Goal: Book appointment/travel/reservation

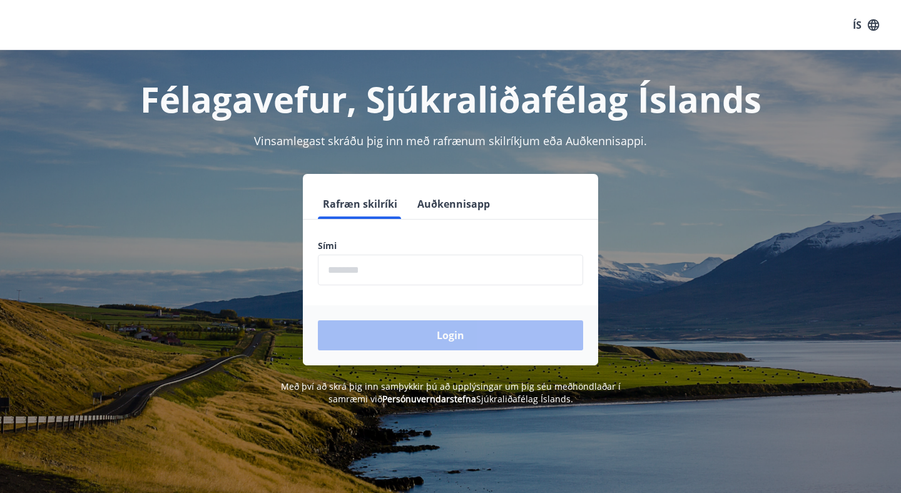
click at [397, 265] on input "phone" at bounding box center [450, 270] width 265 height 31
type input "********"
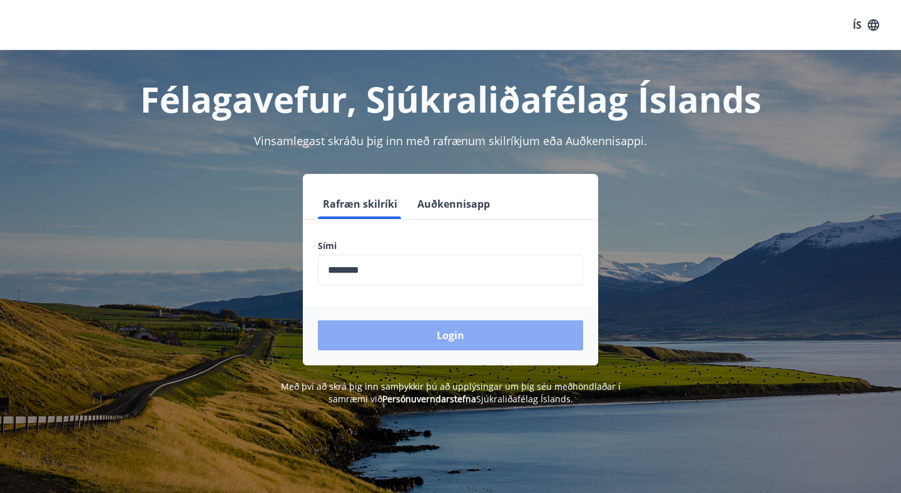
click at [401, 337] on button "Login" at bounding box center [450, 335] width 265 height 30
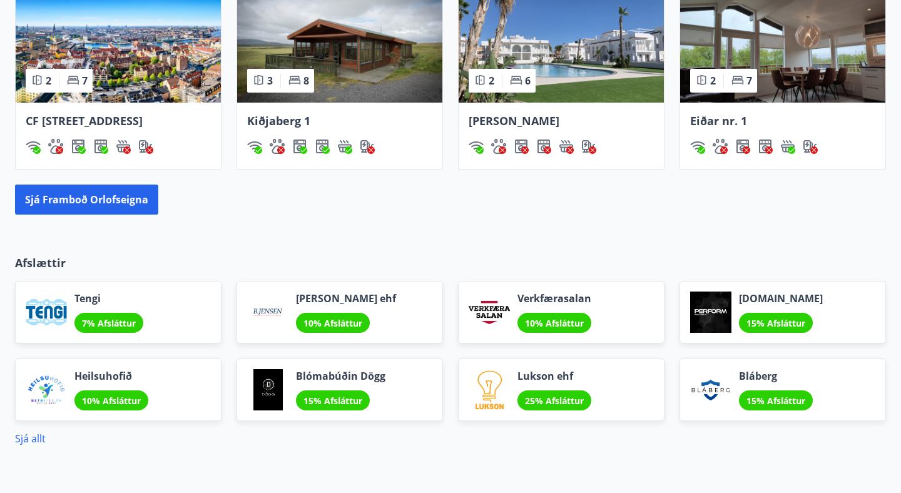
scroll to position [1063, 0]
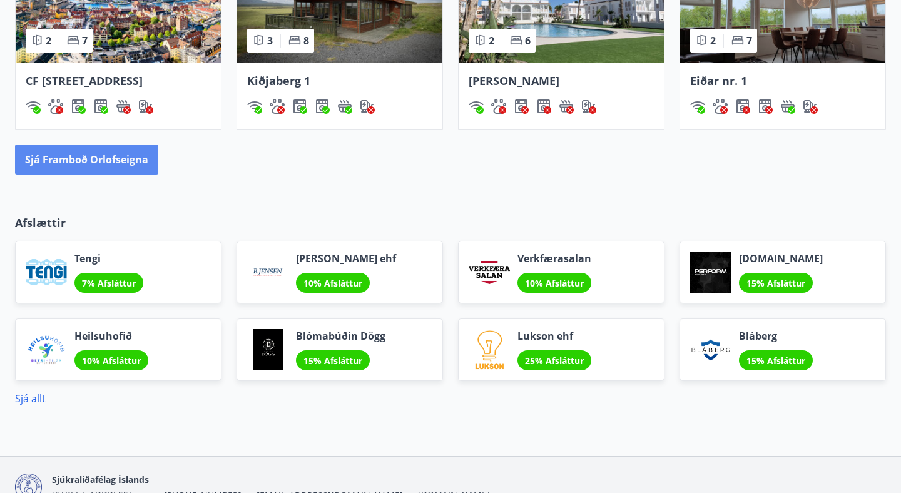
click at [121, 167] on button "Sjá framboð orlofseigna" at bounding box center [86, 160] width 143 height 30
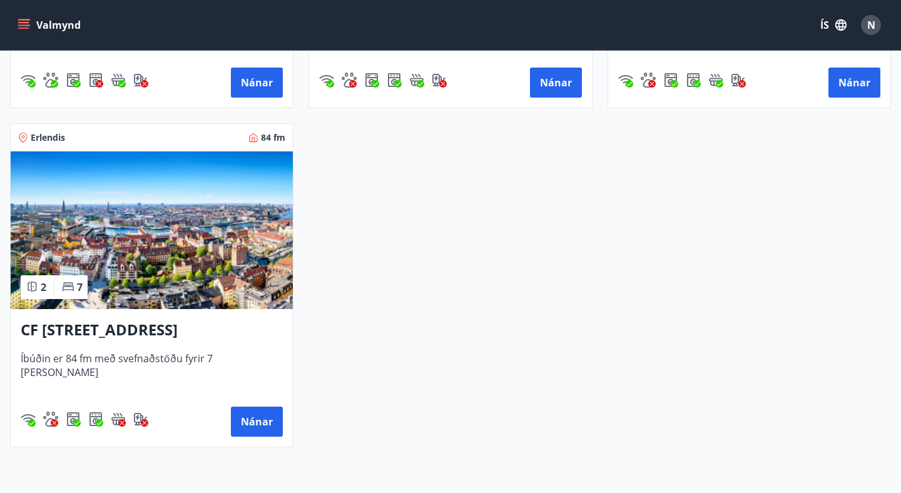
scroll to position [2202, 0]
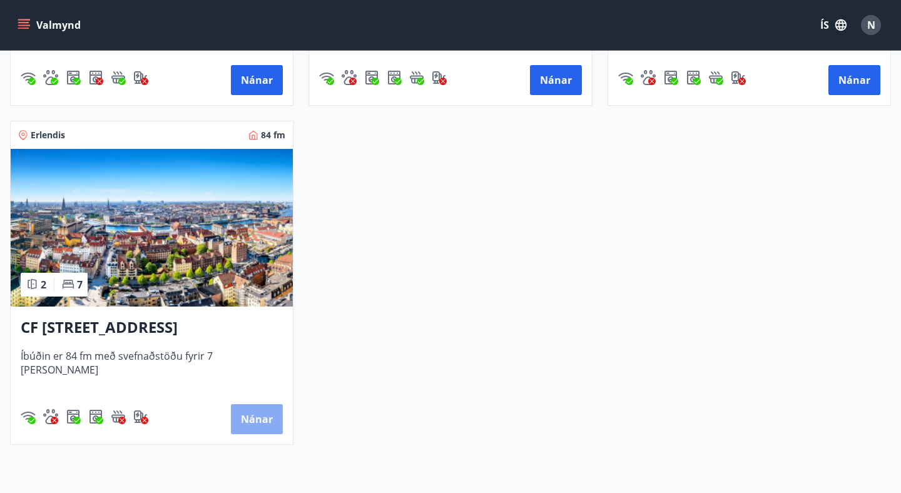
click at [255, 425] on button "Nánar" at bounding box center [257, 419] width 52 height 30
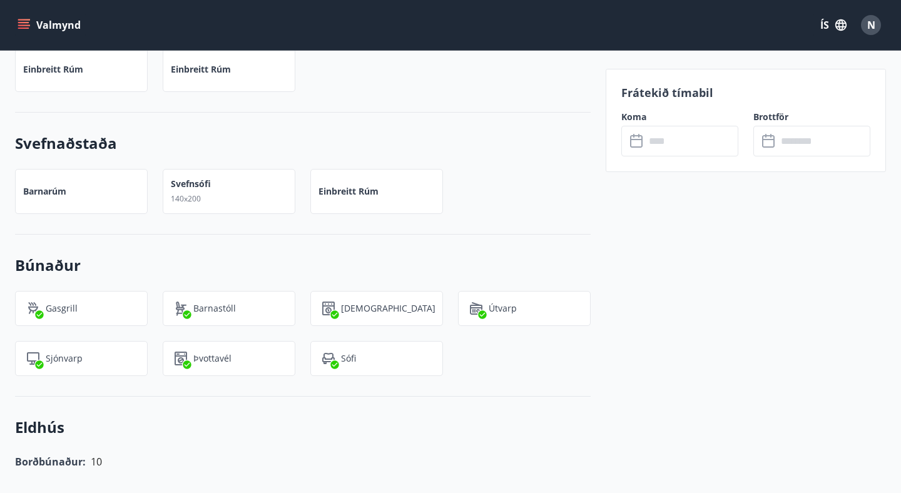
scroll to position [1108, 0]
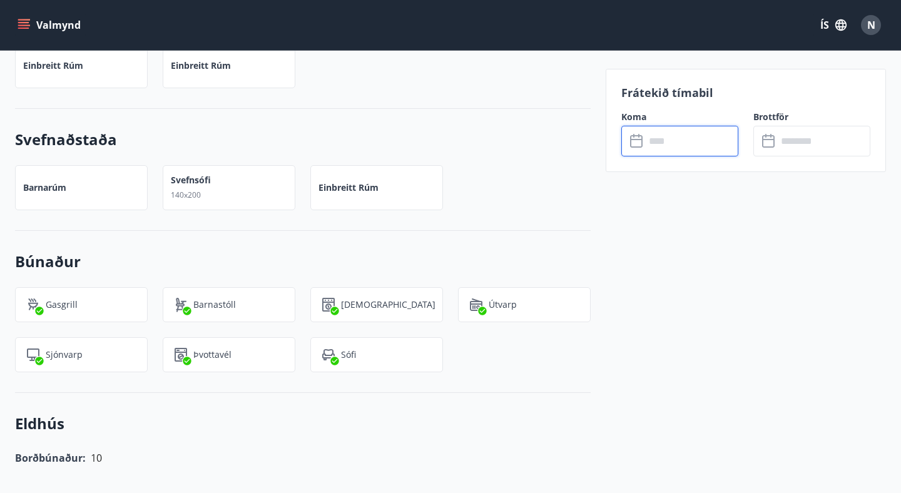
click at [668, 141] on input "text" at bounding box center [691, 141] width 93 height 31
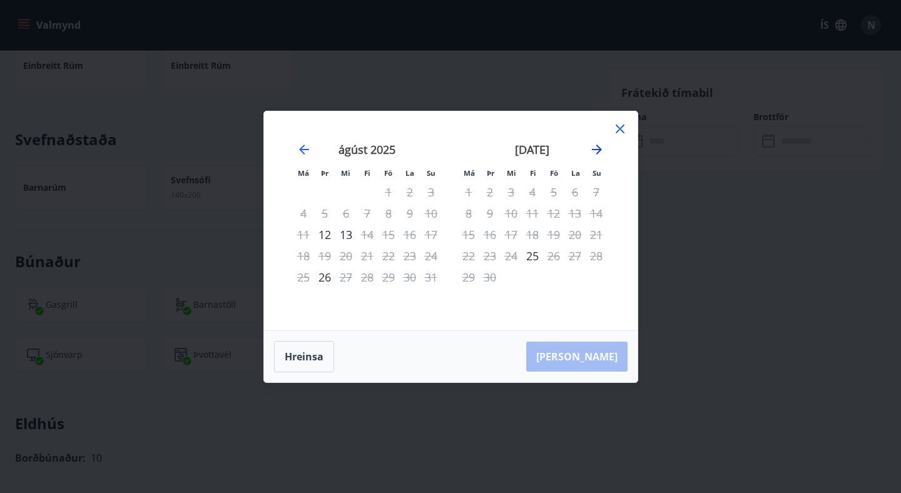
click at [598, 145] on icon "Move forward to switch to the next month." at bounding box center [597, 149] width 15 height 15
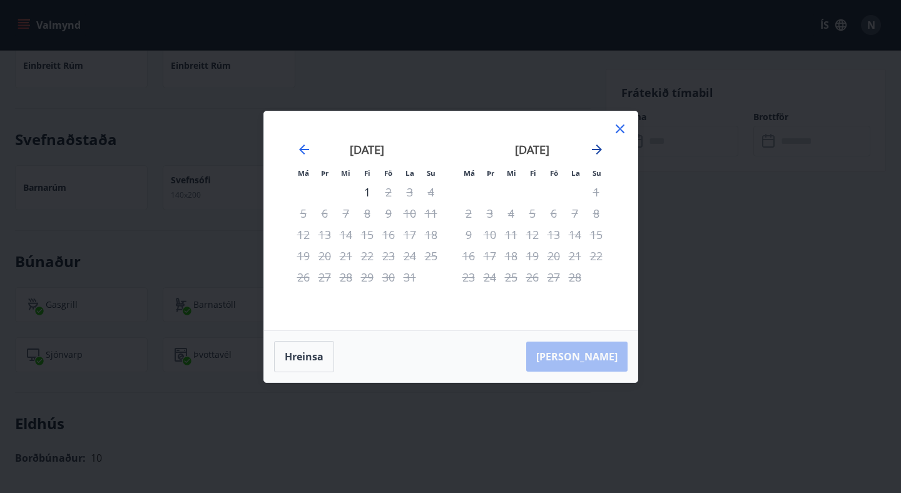
click at [598, 145] on icon "Move forward to switch to the next month." at bounding box center [597, 149] width 15 height 15
click at [596, 146] on icon "Move forward to switch to the next month." at bounding box center [597, 149] width 15 height 15
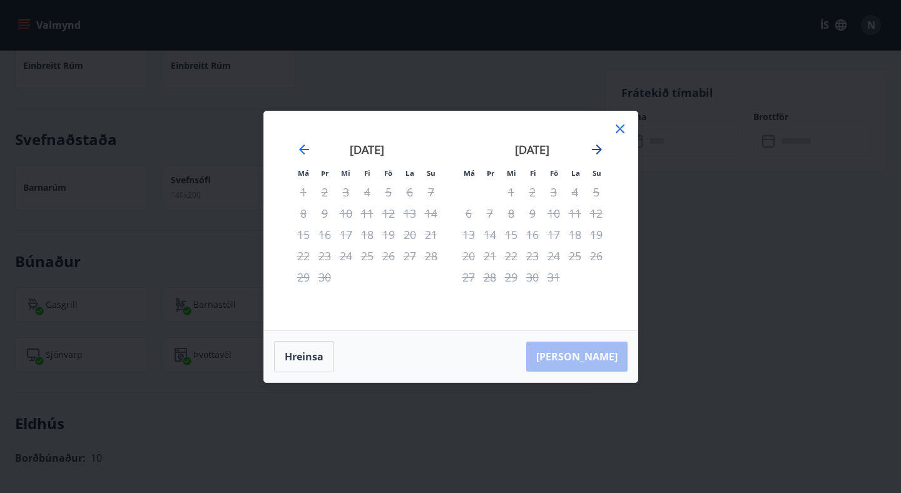
click at [596, 146] on icon "Move forward to switch to the next month." at bounding box center [597, 149] width 15 height 15
click at [623, 124] on icon at bounding box center [620, 128] width 15 height 15
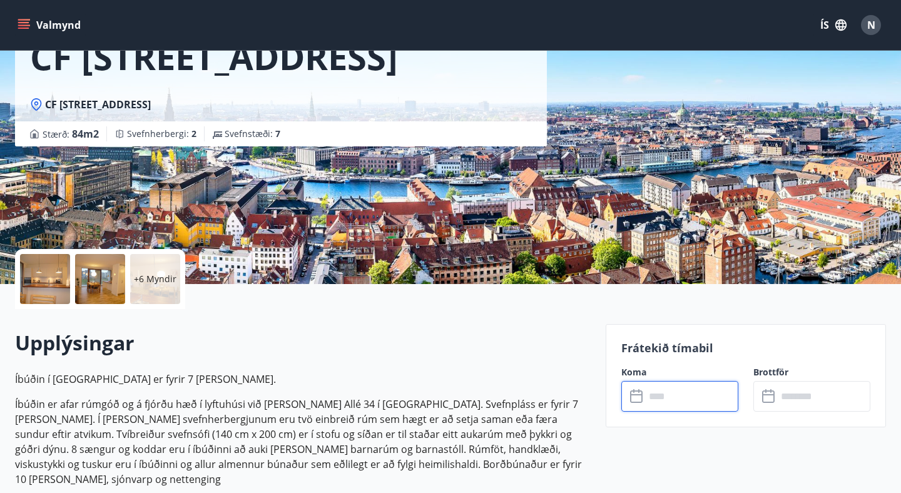
scroll to position [98, 0]
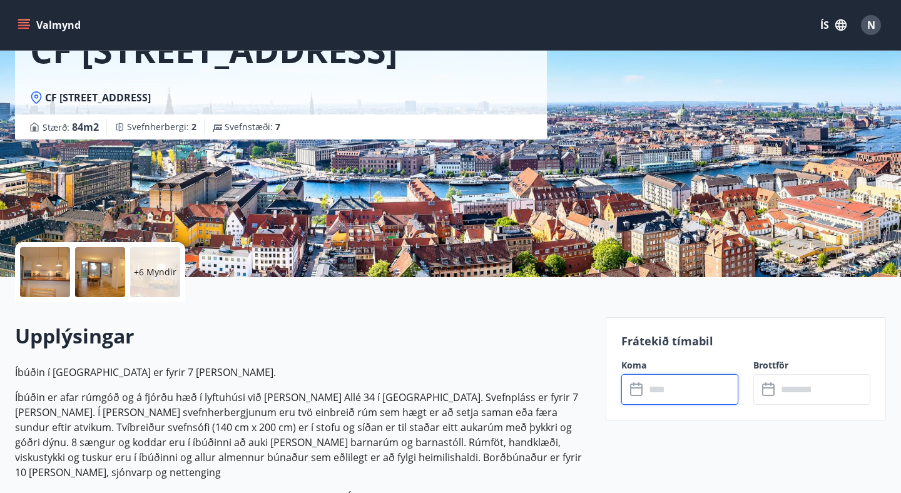
click at [20, 26] on icon "menu" at bounding box center [24, 25] width 13 height 13
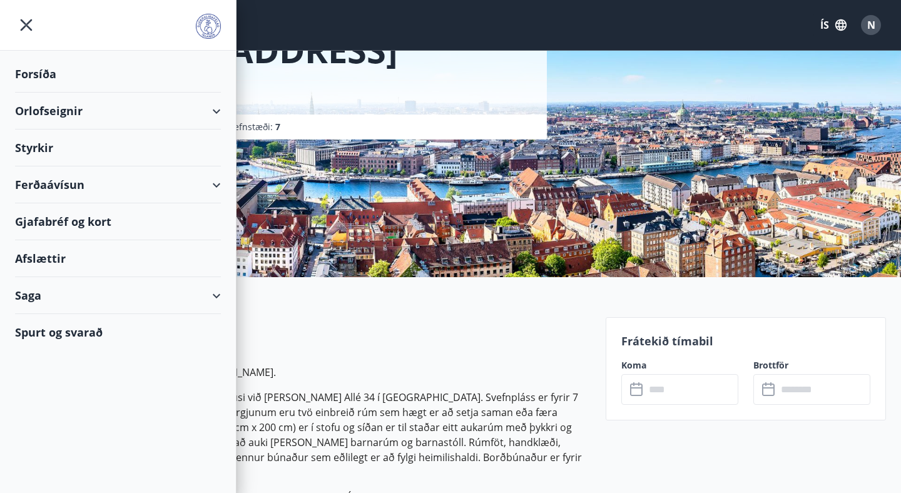
click at [65, 114] on div "Orlofseignir" at bounding box center [118, 111] width 206 height 37
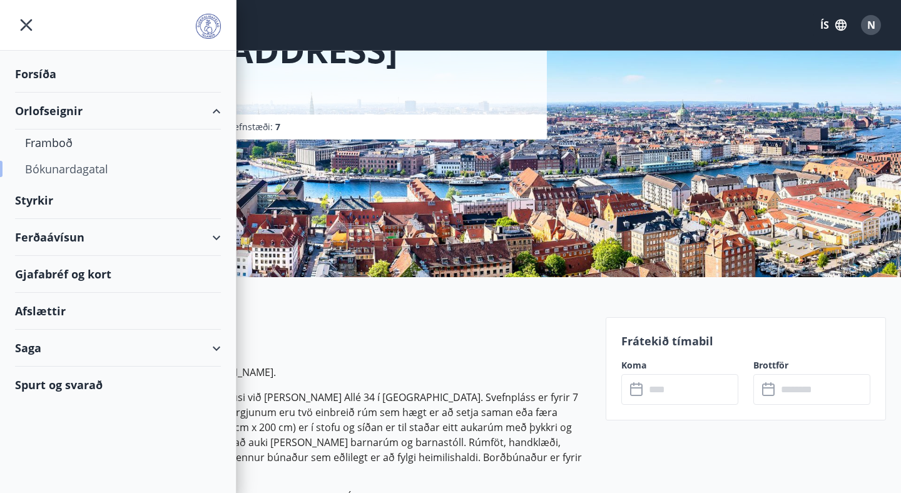
click at [73, 167] on div "Bókunardagatal" at bounding box center [118, 169] width 186 height 26
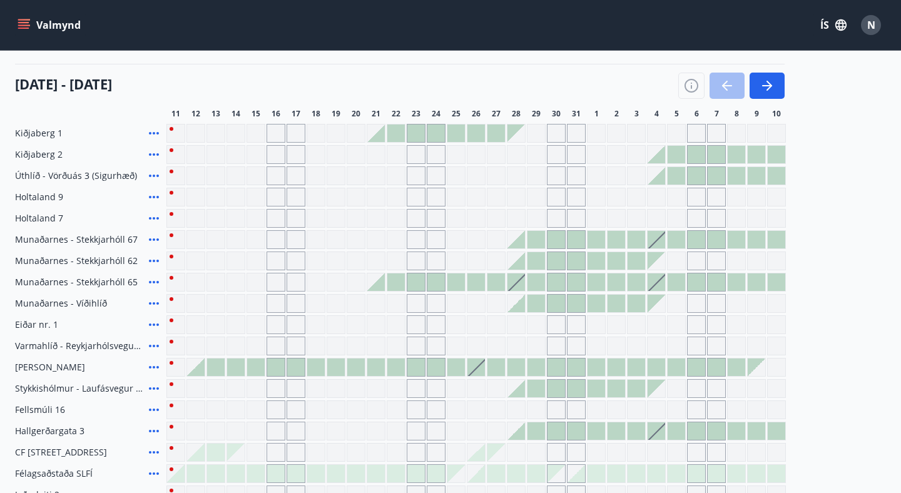
scroll to position [169, 0]
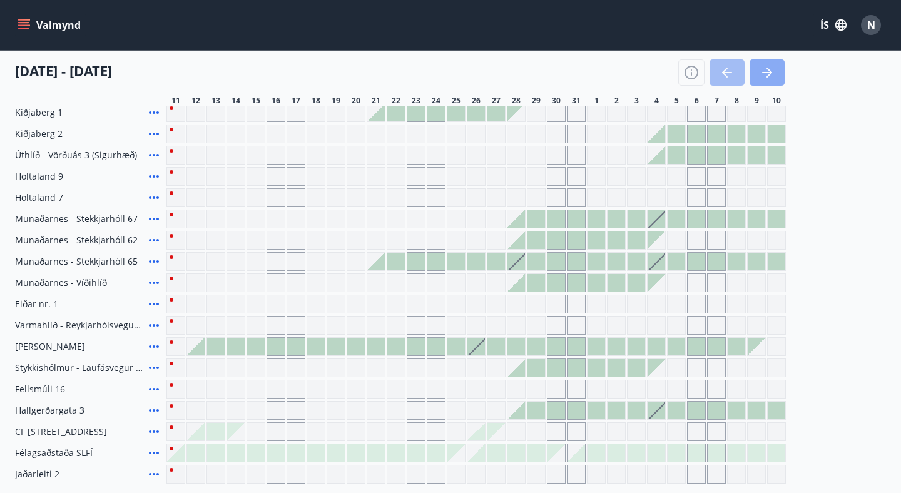
click at [770, 72] on icon "button" at bounding box center [770, 73] width 6 height 10
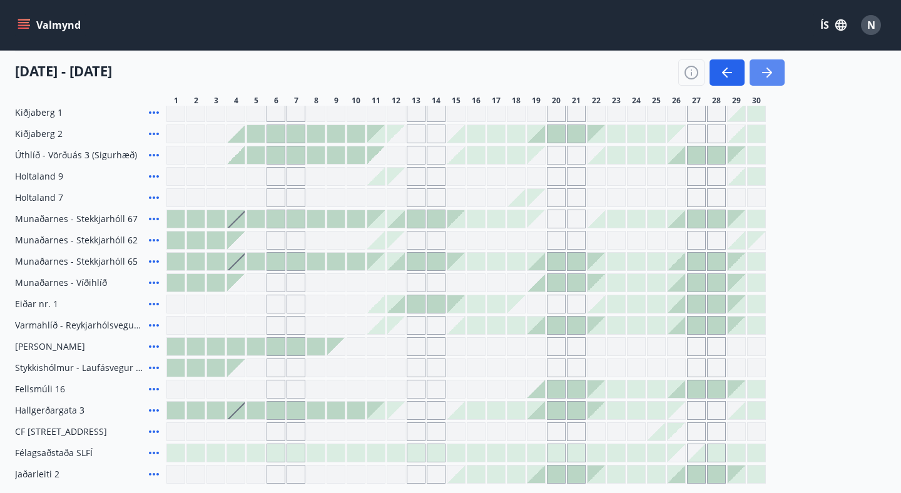
click at [770, 72] on icon "button" at bounding box center [770, 73] width 6 height 10
click at [777, 74] on button "button" at bounding box center [767, 72] width 35 height 26
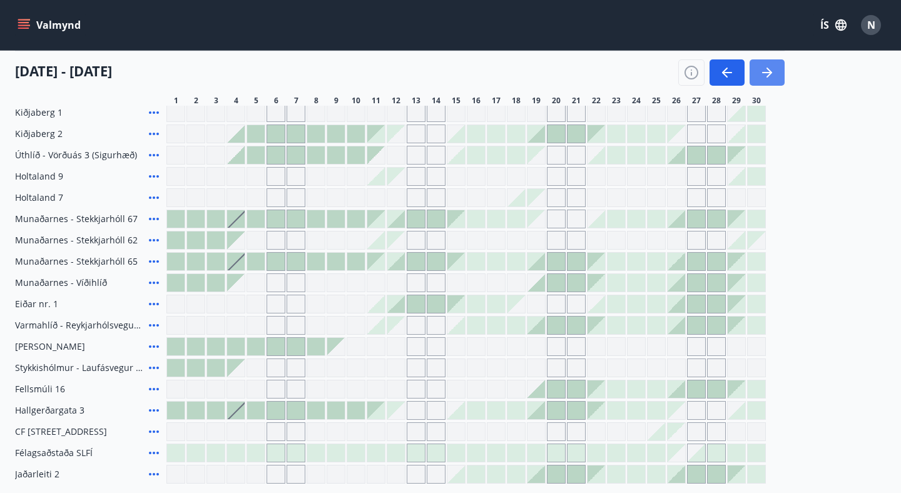
click at [777, 74] on button "button" at bounding box center [767, 72] width 35 height 26
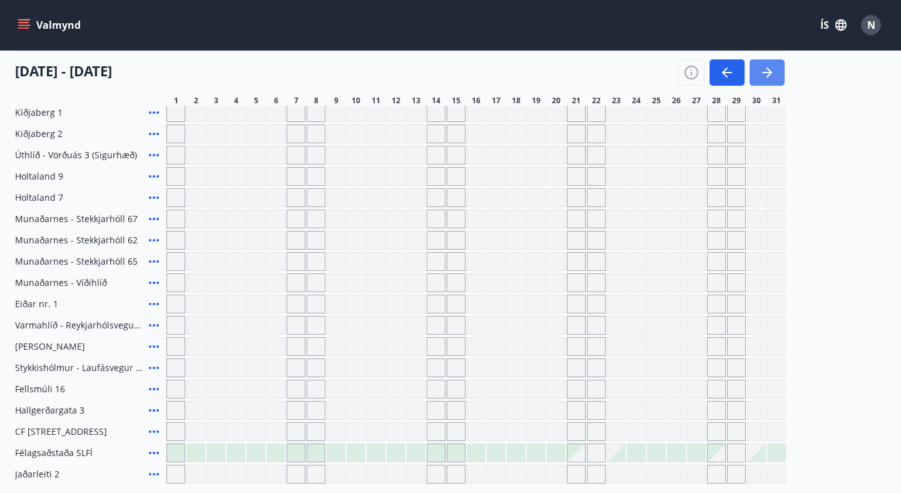
click at [769, 68] on icon "button" at bounding box center [767, 72] width 15 height 15
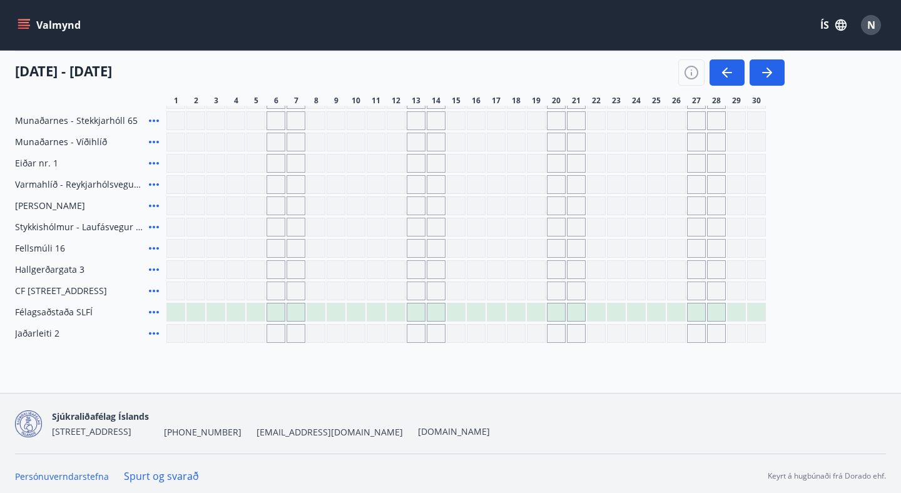
scroll to position [312, 0]
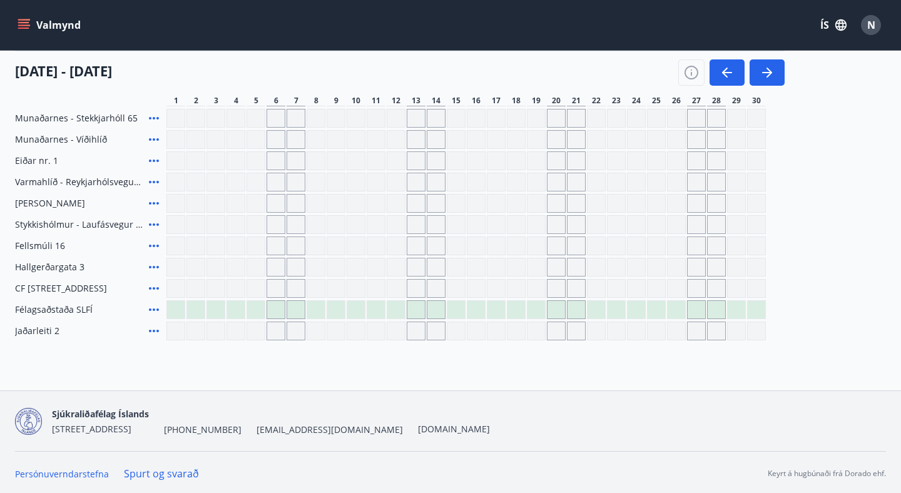
click at [517, 316] on div at bounding box center [517, 310] width 18 height 18
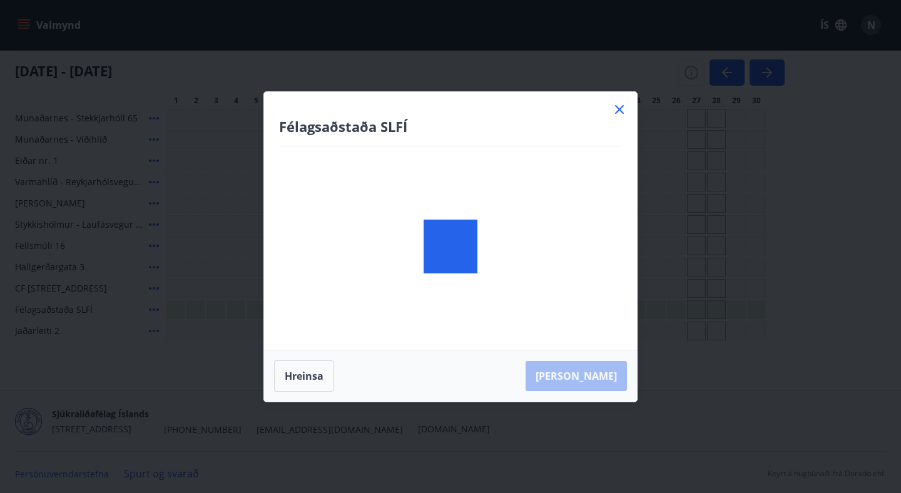
click at [517, 312] on div at bounding box center [450, 247] width 373 height 310
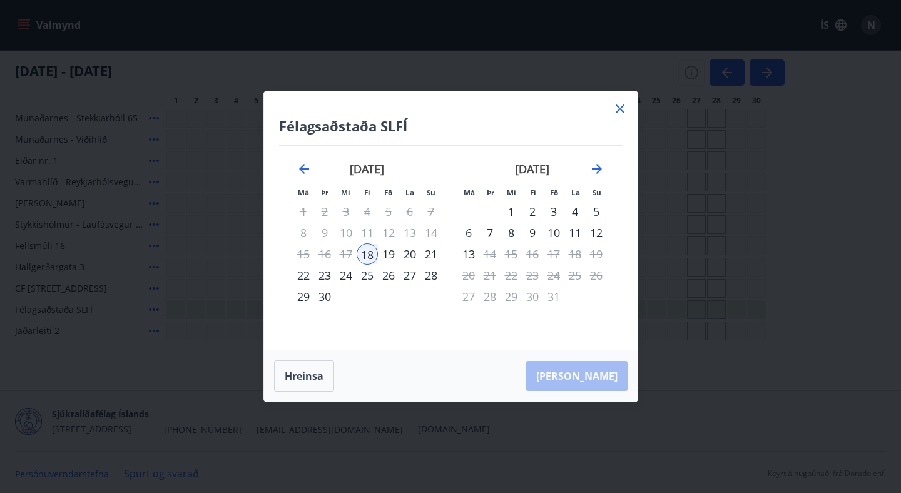
click at [323, 278] on div "23" at bounding box center [324, 275] width 21 height 21
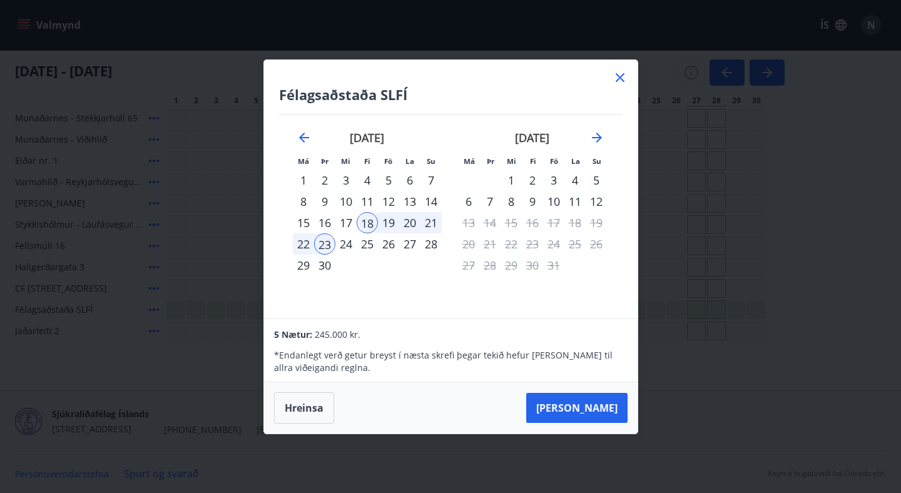
click at [299, 248] on div "22" at bounding box center [303, 243] width 21 height 21
click at [365, 225] on div "18" at bounding box center [367, 222] width 21 height 21
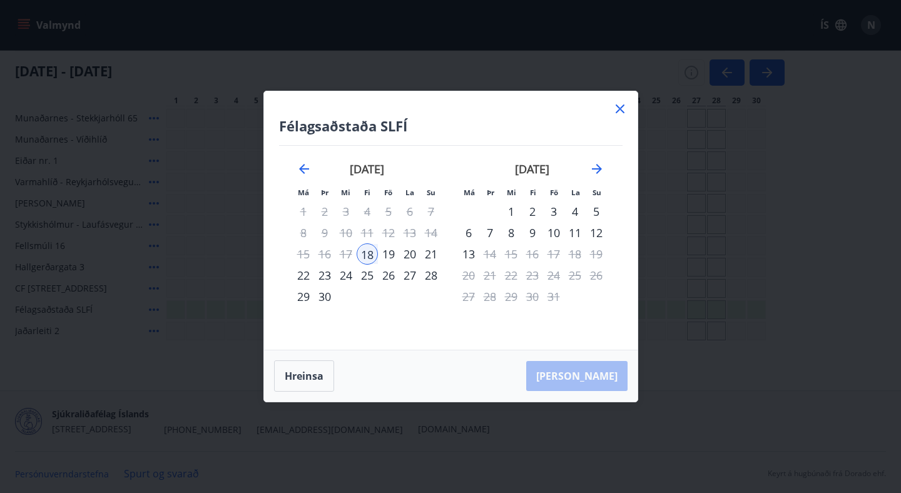
click at [306, 270] on div "22" at bounding box center [303, 275] width 21 height 21
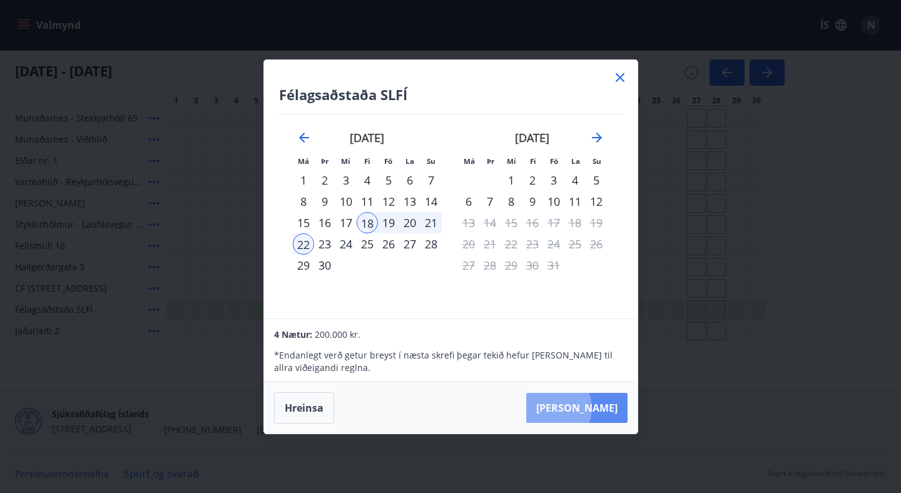
click at [590, 409] on button "[PERSON_NAME]" at bounding box center [576, 408] width 101 height 30
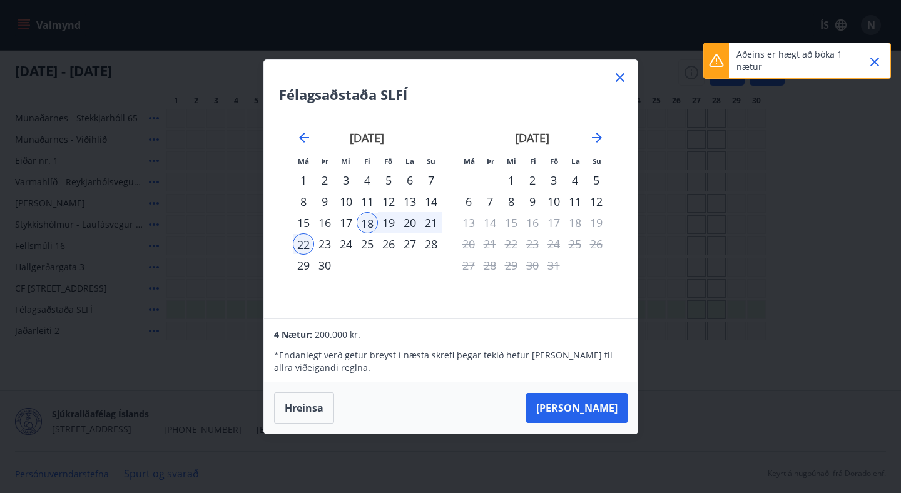
click at [876, 61] on icon "Close" at bounding box center [874, 61] width 15 height 15
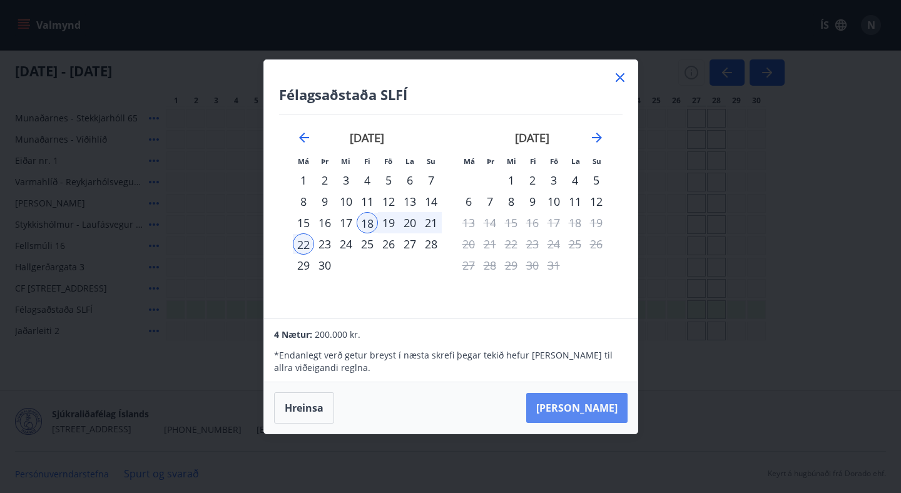
click at [587, 415] on button "[PERSON_NAME]" at bounding box center [576, 408] width 101 height 30
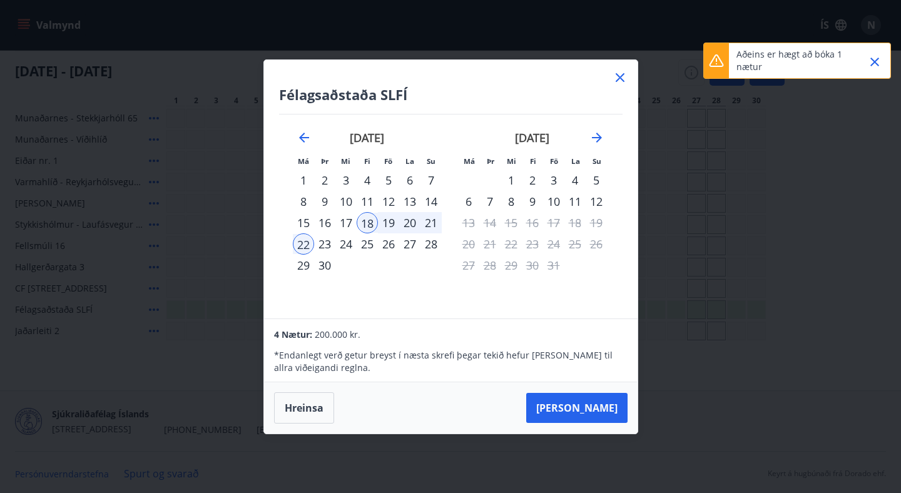
click at [876, 60] on icon "Close" at bounding box center [875, 62] width 9 height 9
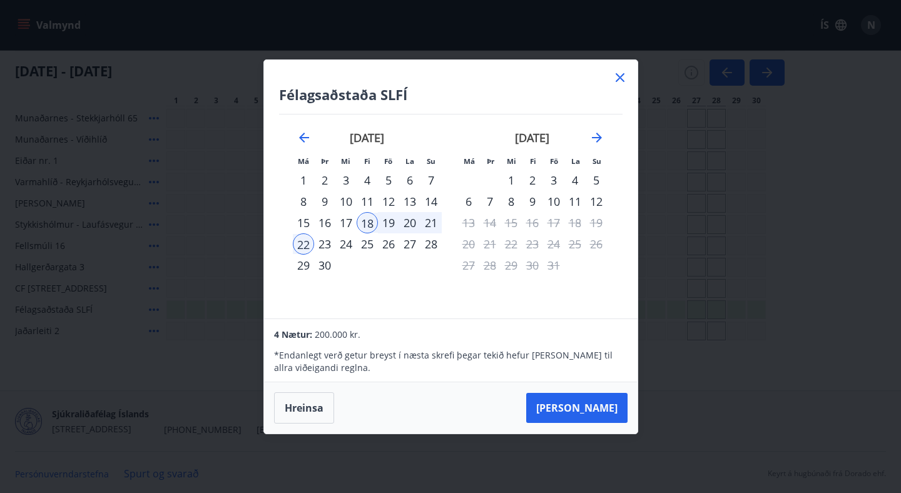
click at [369, 218] on div "18" at bounding box center [367, 222] width 21 height 21
click at [366, 261] on td "Calendar" at bounding box center [367, 265] width 21 height 21
click at [344, 173] on div "3" at bounding box center [345, 180] width 21 height 21
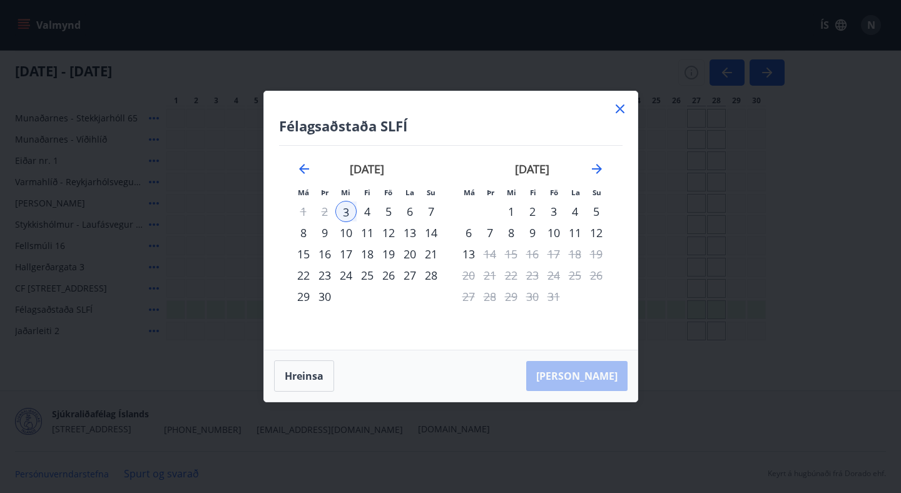
click at [376, 249] on div "18" at bounding box center [367, 253] width 21 height 21
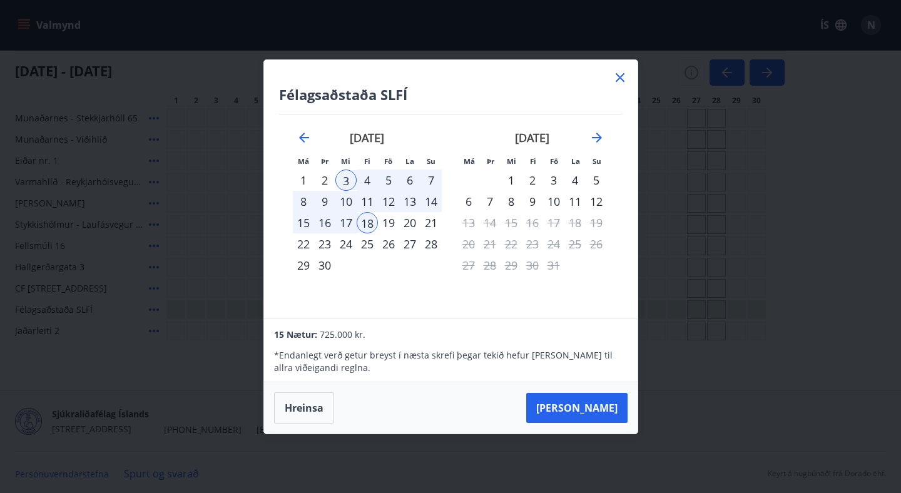
click at [364, 226] on div "18" at bounding box center [367, 222] width 21 height 21
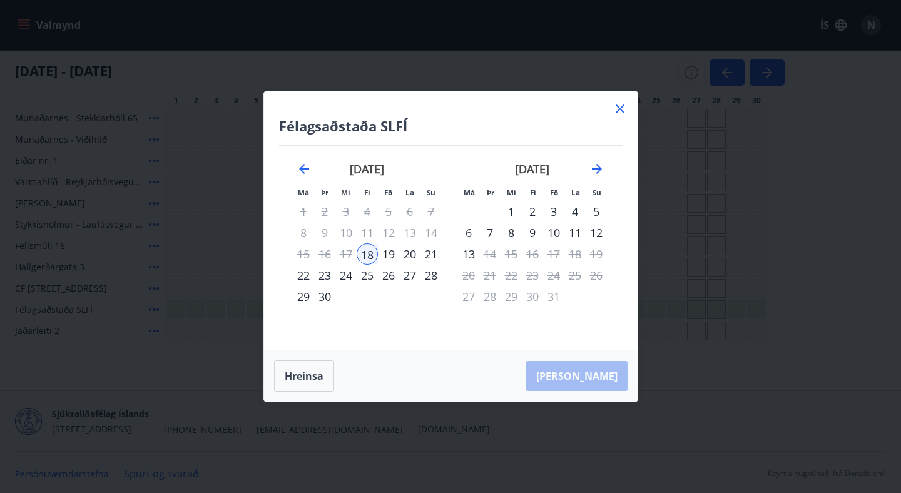
click at [302, 272] on div "22" at bounding box center [303, 275] width 21 height 21
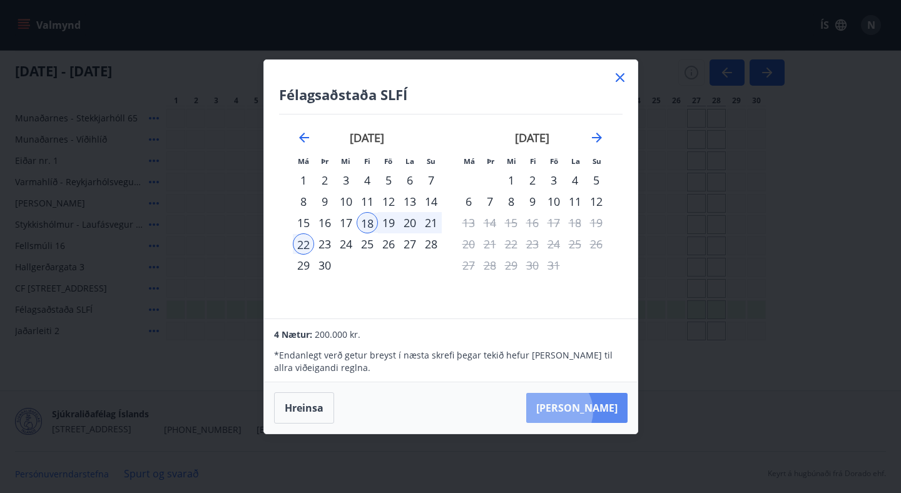
click at [593, 412] on button "[PERSON_NAME]" at bounding box center [576, 408] width 101 height 30
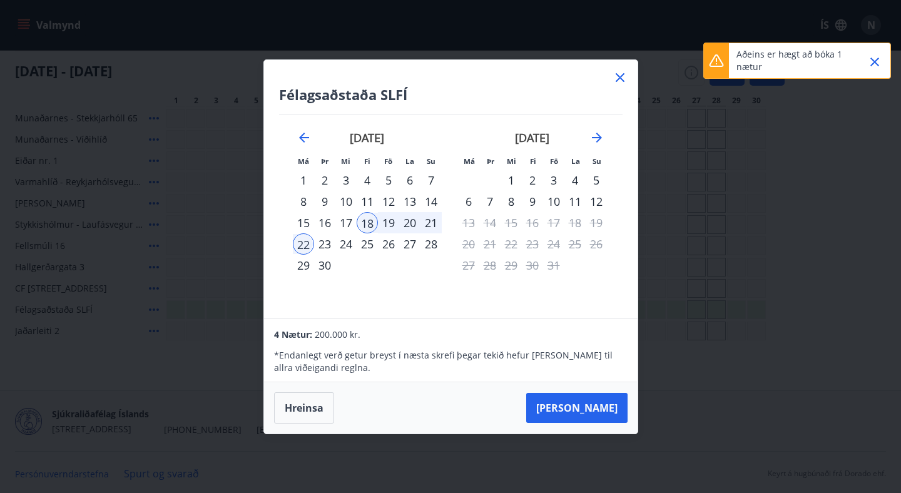
click at [875, 58] on icon "Close" at bounding box center [874, 61] width 15 height 15
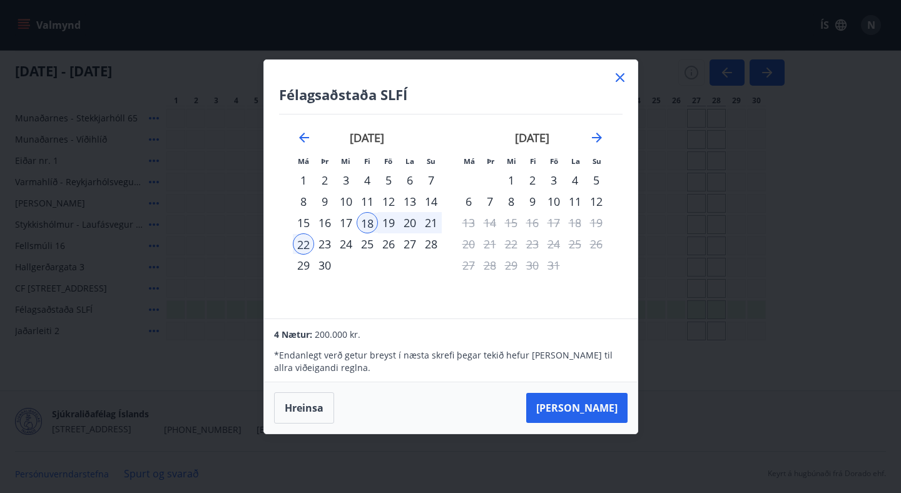
click at [371, 227] on div "18" at bounding box center [367, 222] width 21 height 21
click at [389, 223] on div "19" at bounding box center [388, 222] width 21 height 21
click at [596, 408] on button "[PERSON_NAME]" at bounding box center [576, 408] width 101 height 30
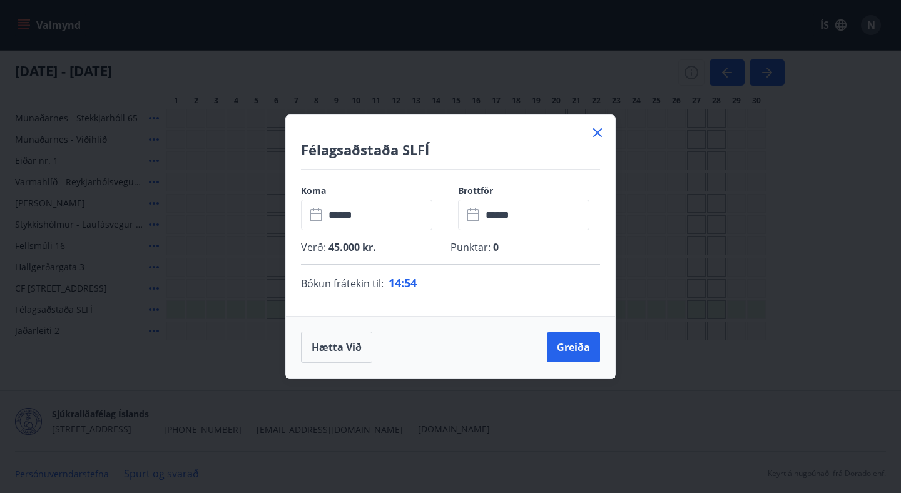
click at [522, 216] on input "******" at bounding box center [536, 215] width 108 height 31
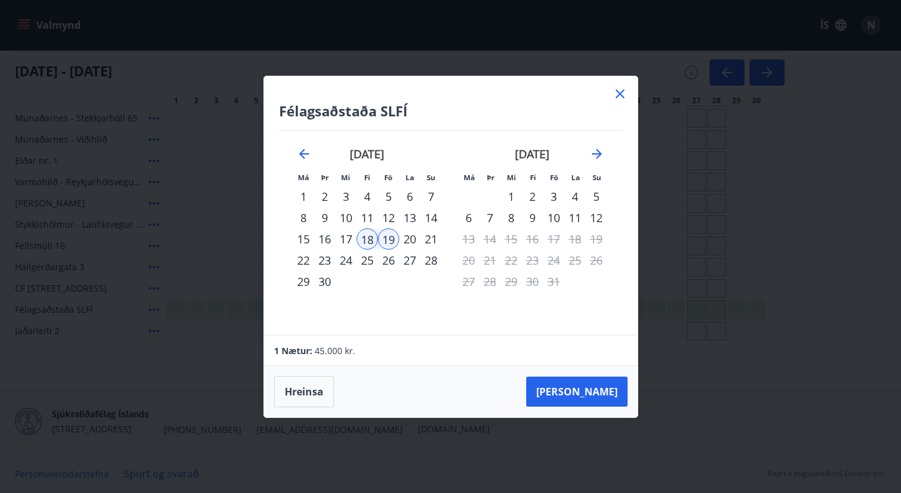
click at [362, 241] on div "18" at bounding box center [367, 238] width 21 height 21
click at [597, 399] on button "[PERSON_NAME]" at bounding box center [576, 392] width 101 height 30
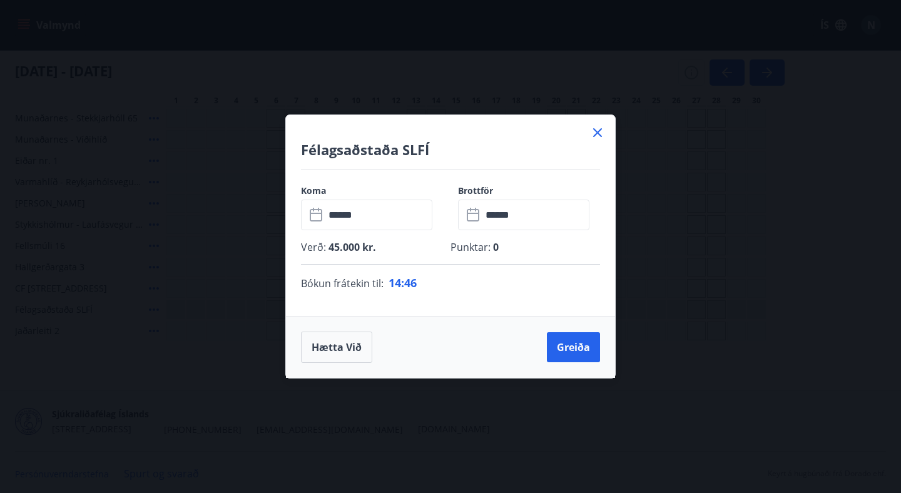
click at [517, 212] on input "******" at bounding box center [536, 215] width 108 height 31
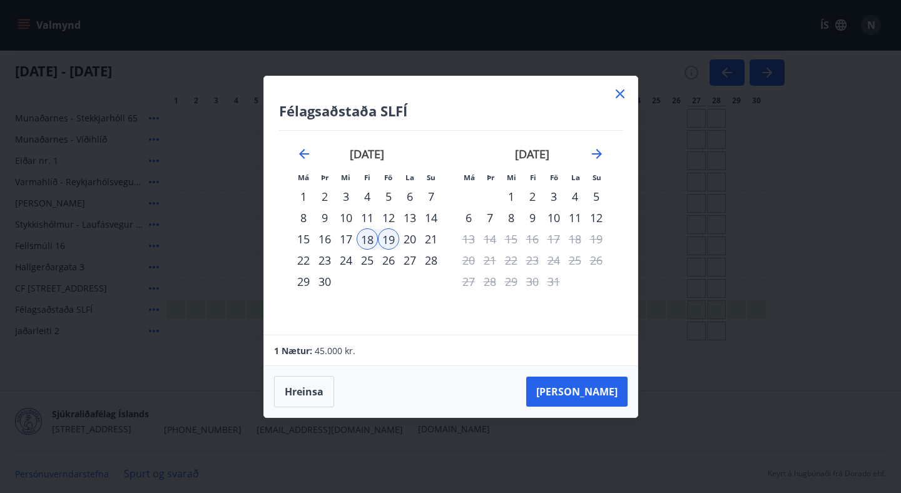
click at [372, 242] on div "18" at bounding box center [367, 238] width 21 height 21
click at [402, 307] on div "[DATE] 1 2 3 4 5 6 7 8 9 10 11 12 13 14 15 16 17 18 19 20 21 22 23 24 25 26 27 …" at bounding box center [367, 233] width 165 height 205
click at [601, 397] on button "[PERSON_NAME]" at bounding box center [576, 392] width 101 height 30
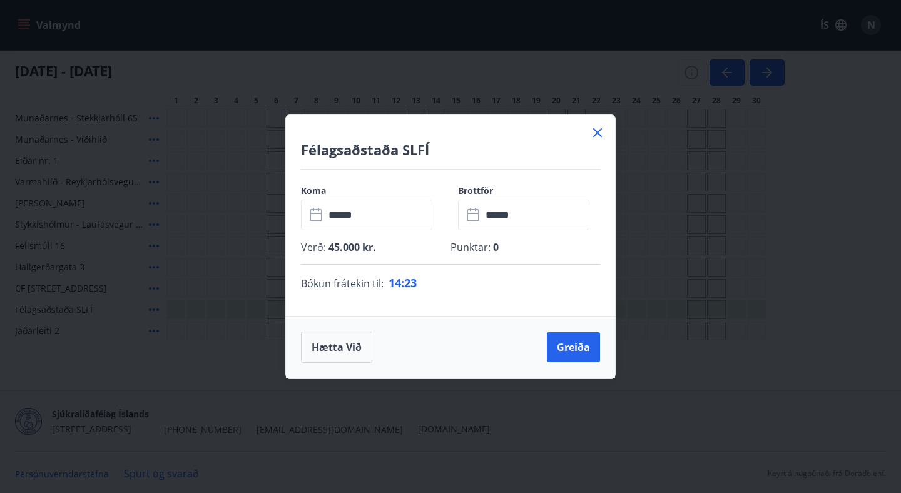
click at [598, 131] on icon at bounding box center [597, 132] width 15 height 15
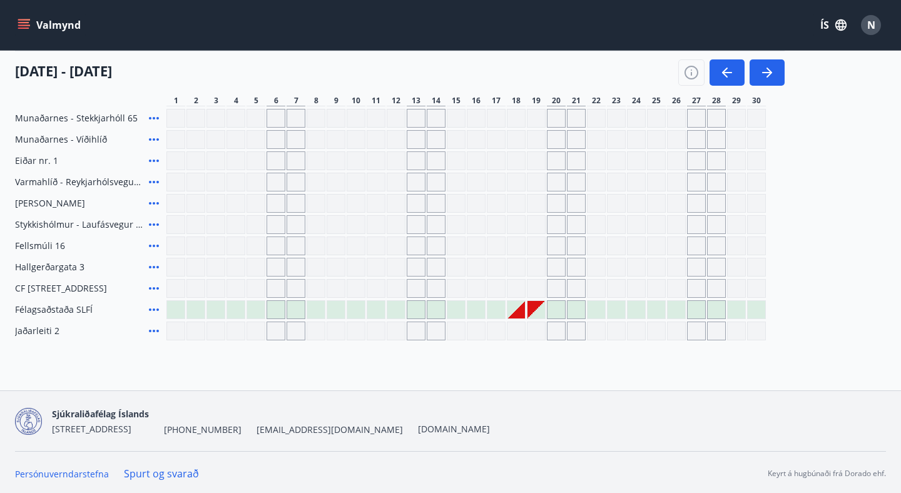
click at [522, 311] on div "Gráir dagar eru ekki bókanlegir" at bounding box center [517, 310] width 18 height 18
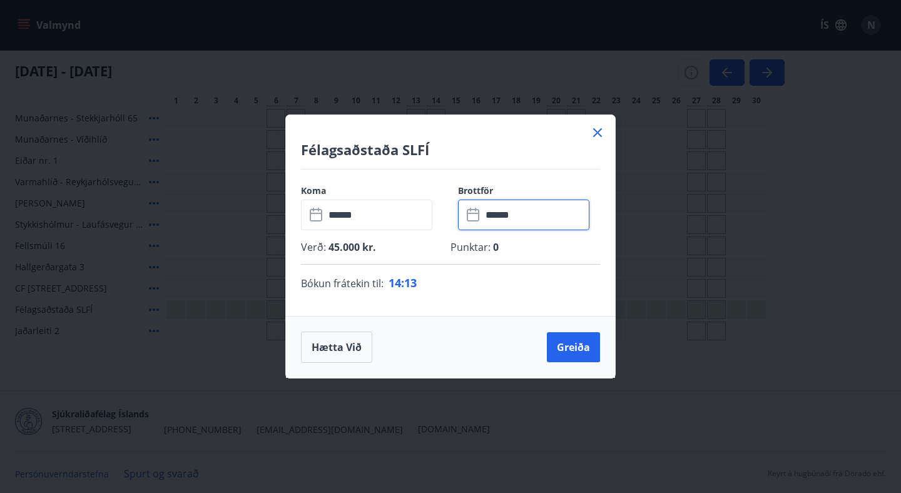
click at [526, 218] on input "******" at bounding box center [536, 215] width 108 height 31
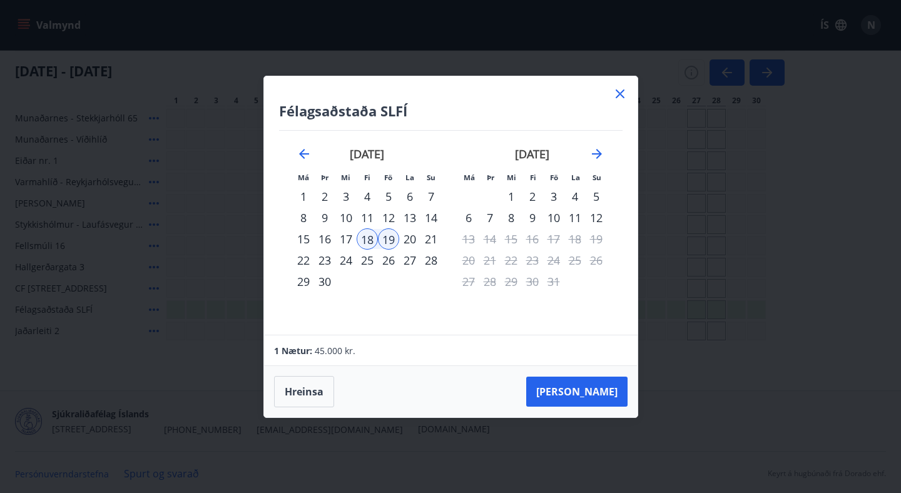
click at [308, 262] on div "22" at bounding box center [303, 260] width 21 height 21
click at [599, 393] on button "[PERSON_NAME]" at bounding box center [576, 392] width 101 height 30
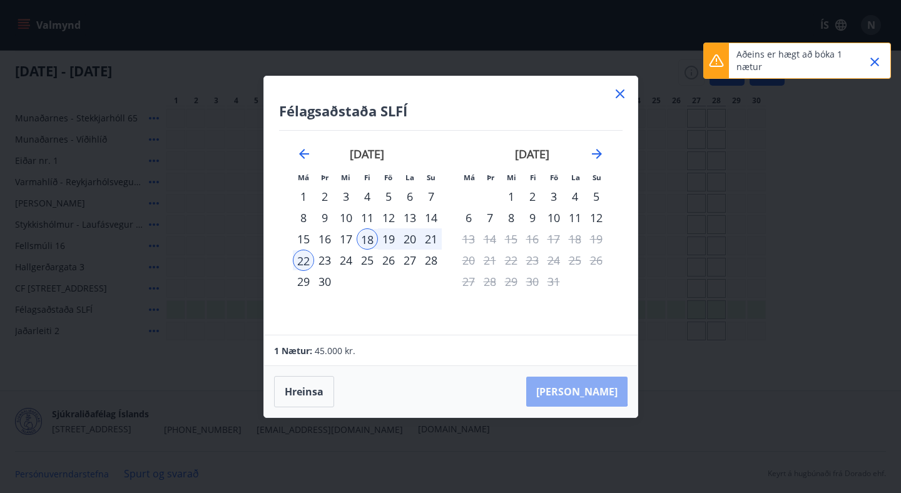
click at [616, 390] on button "[PERSON_NAME]" at bounding box center [576, 392] width 101 height 30
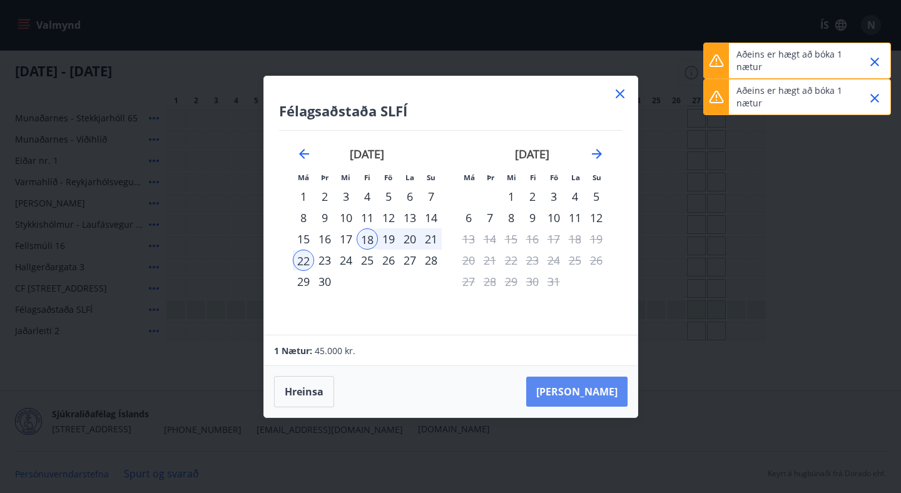
click at [616, 390] on button "[PERSON_NAME]" at bounding box center [576, 392] width 101 height 30
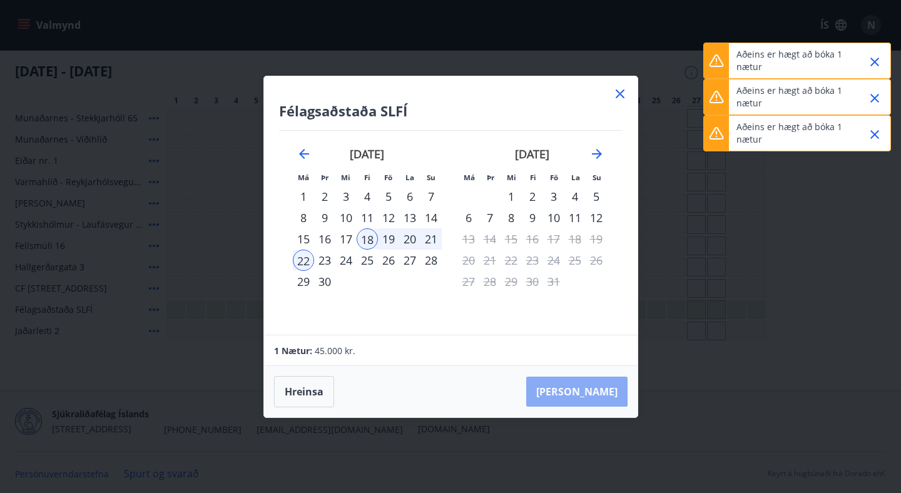
click at [616, 390] on button "[PERSON_NAME]" at bounding box center [576, 392] width 101 height 30
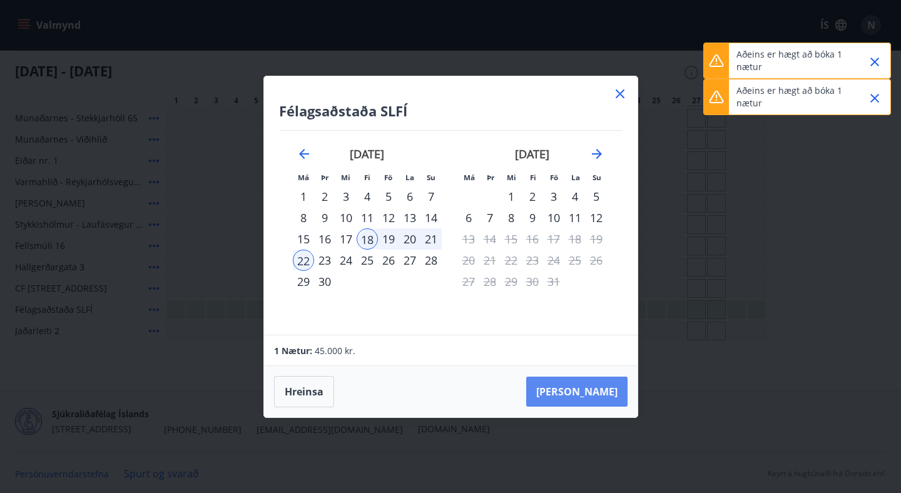
click at [616, 390] on button "[PERSON_NAME]" at bounding box center [576, 392] width 101 height 30
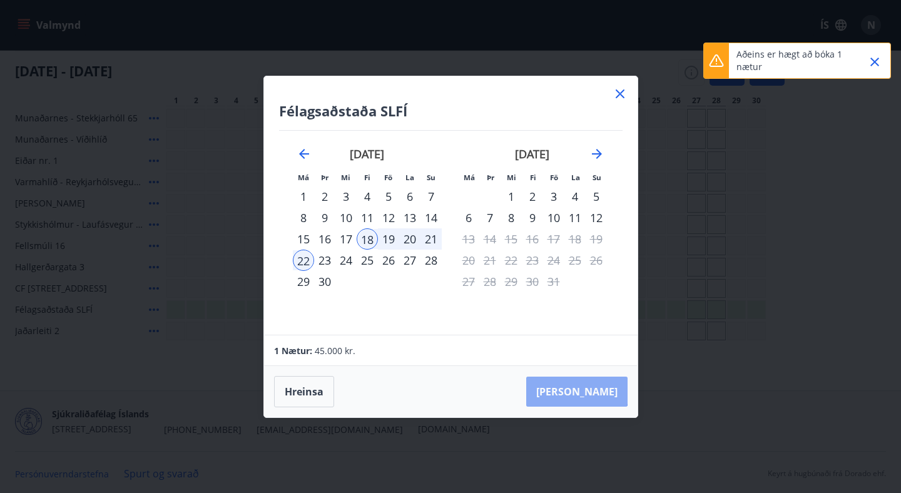
click at [616, 390] on button "[PERSON_NAME]" at bounding box center [576, 392] width 101 height 30
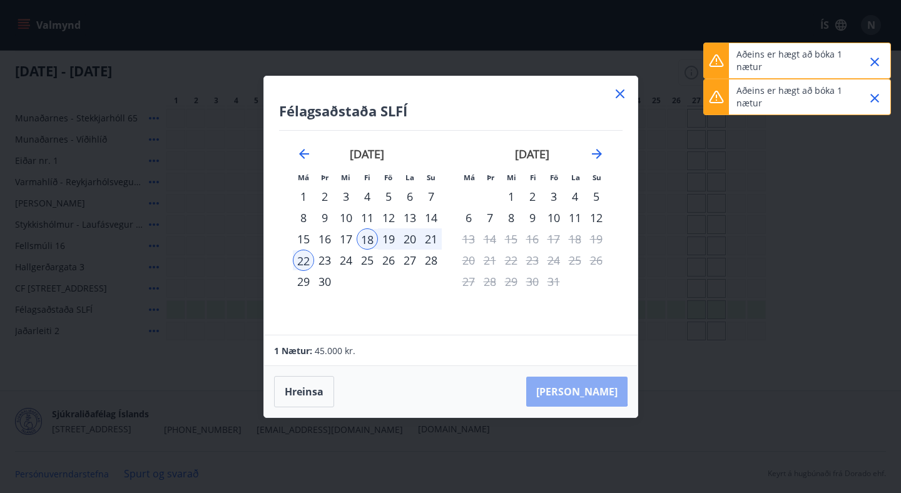
click at [616, 390] on button "[PERSON_NAME]" at bounding box center [576, 392] width 101 height 30
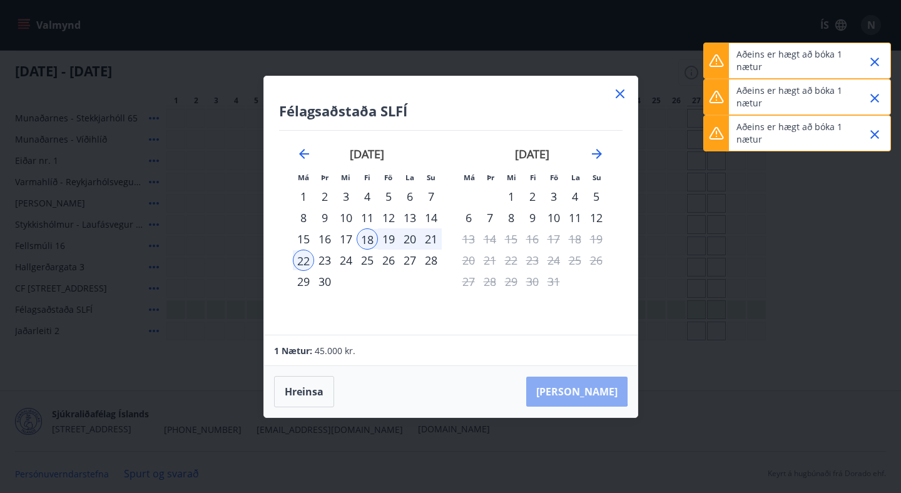
click at [616, 390] on button "[PERSON_NAME]" at bounding box center [576, 392] width 101 height 30
click at [594, 391] on button "[PERSON_NAME]" at bounding box center [576, 392] width 101 height 30
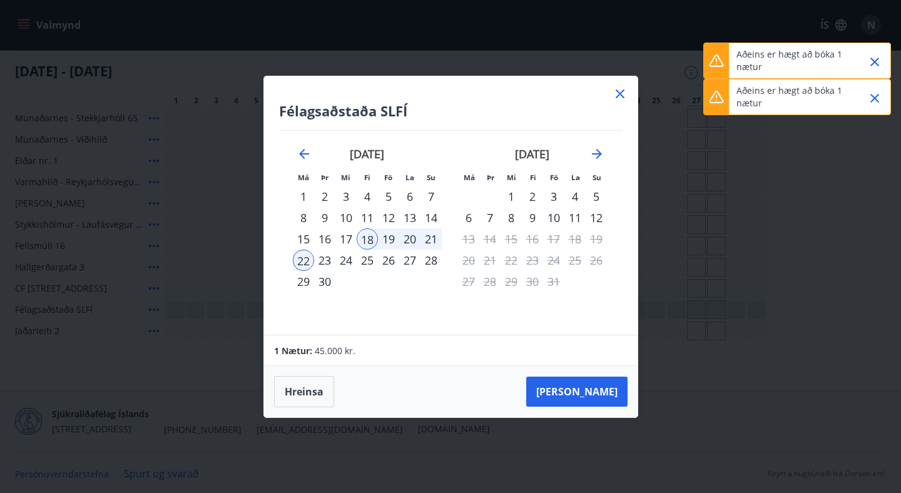
click at [874, 61] on icon "Close" at bounding box center [875, 62] width 9 height 9
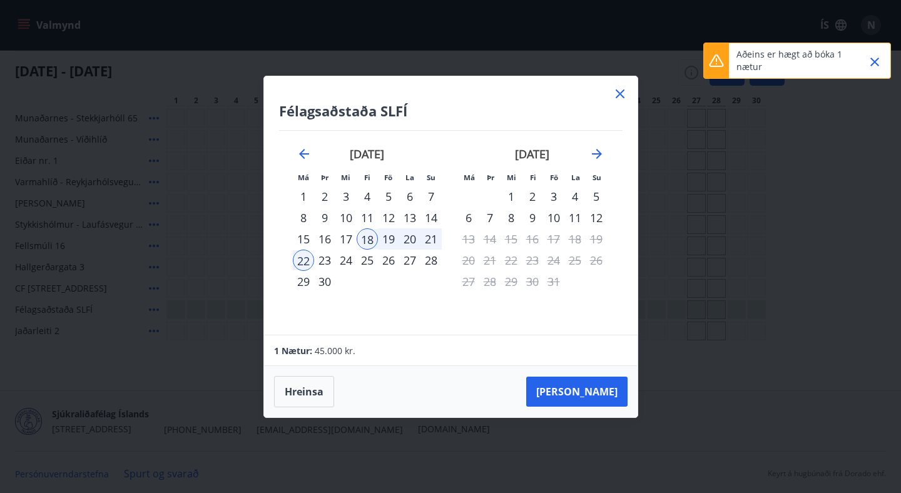
click at [874, 61] on icon "Close" at bounding box center [875, 62] width 9 height 9
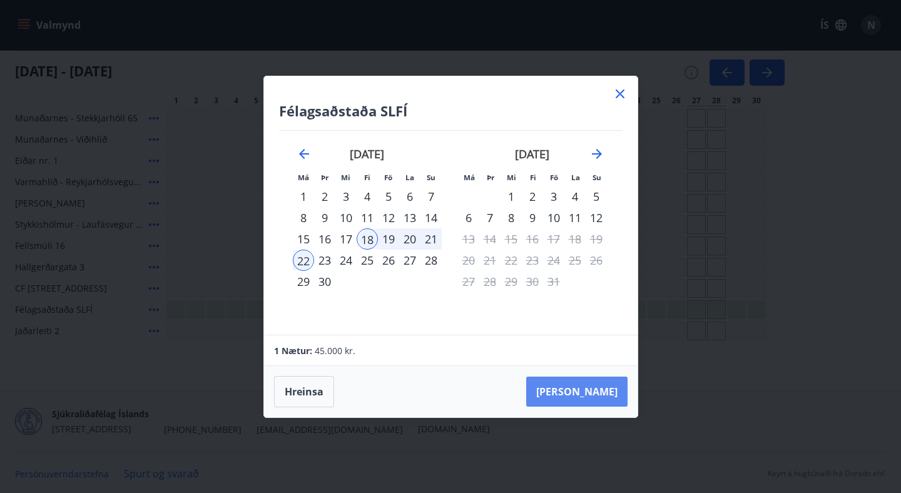
click at [592, 394] on button "[PERSON_NAME]" at bounding box center [576, 392] width 101 height 30
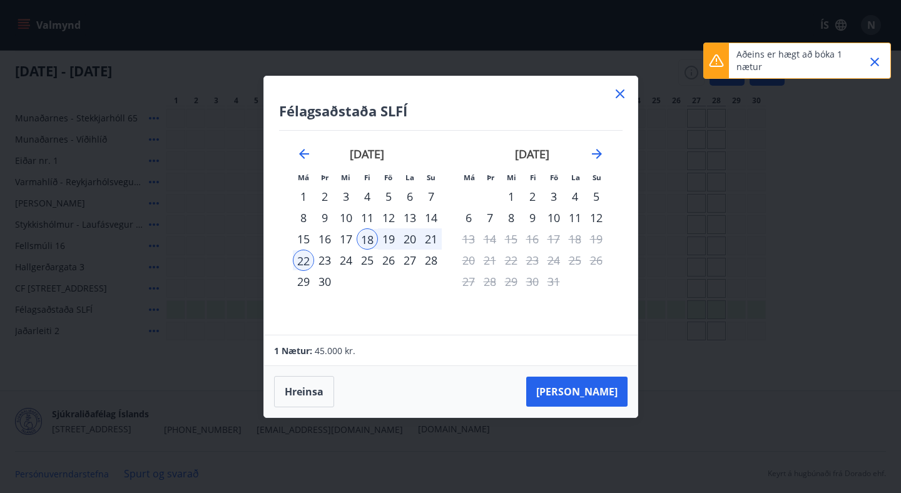
click at [879, 59] on icon "Close" at bounding box center [874, 61] width 15 height 15
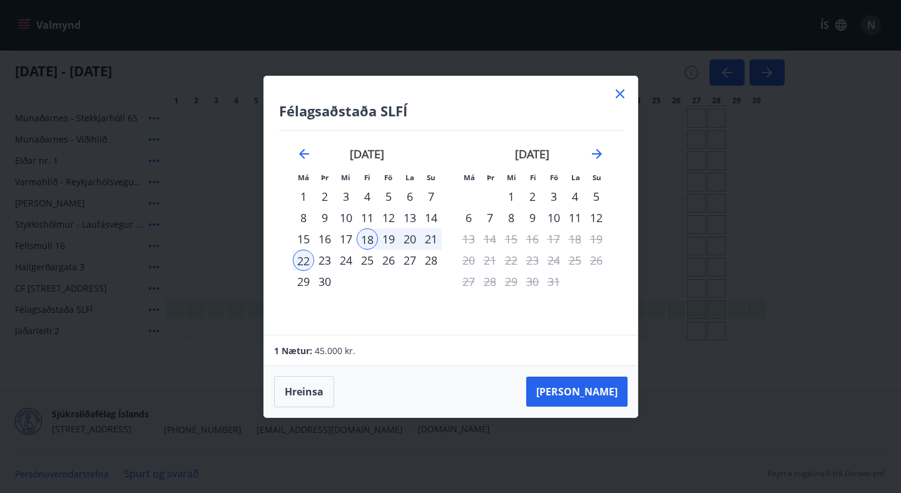
click at [329, 263] on div "23" at bounding box center [324, 260] width 21 height 21
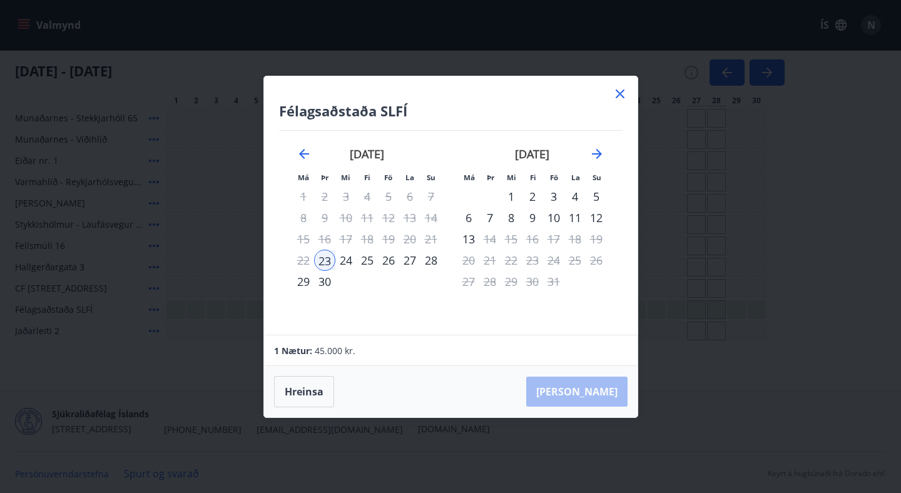
click at [371, 241] on div "18" at bounding box center [367, 238] width 21 height 21
click at [305, 153] on icon "Move backward to switch to the previous month." at bounding box center [304, 154] width 10 height 10
click at [598, 150] on icon "Move forward to switch to the next month." at bounding box center [597, 153] width 15 height 15
click at [620, 92] on icon at bounding box center [620, 94] width 9 height 9
click at [620, 88] on div "[DATE] - [DATE] 1 2 3 4 5 6 7 8 9 10 11 12 13 14 15 16 17 18 19 20 21 22 23 24 …" at bounding box center [450, 78] width 871 height 55
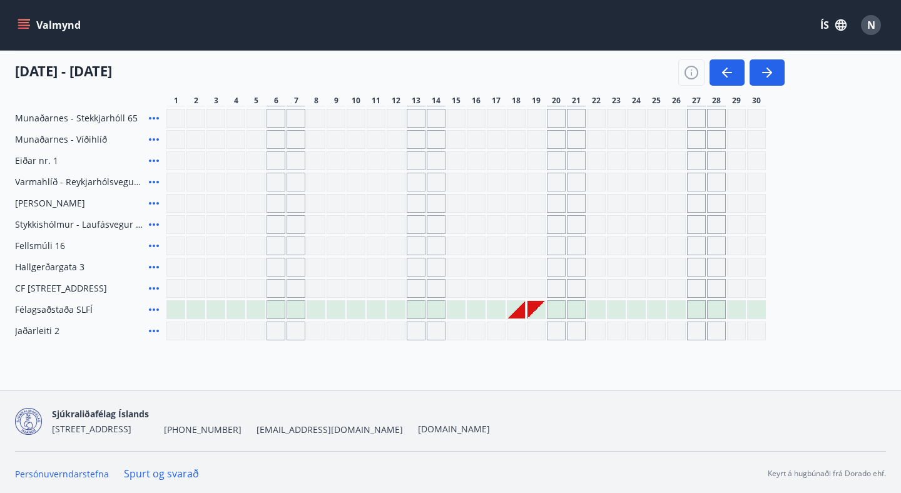
click at [518, 312] on div "Gráir dagar eru ekki bókanlegir" at bounding box center [517, 310] width 18 height 18
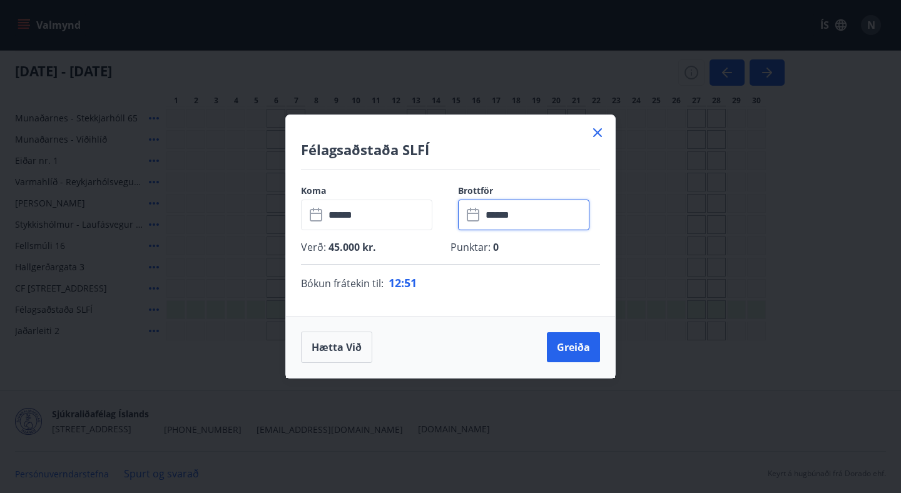
click at [520, 214] on input "******" at bounding box center [536, 215] width 108 height 31
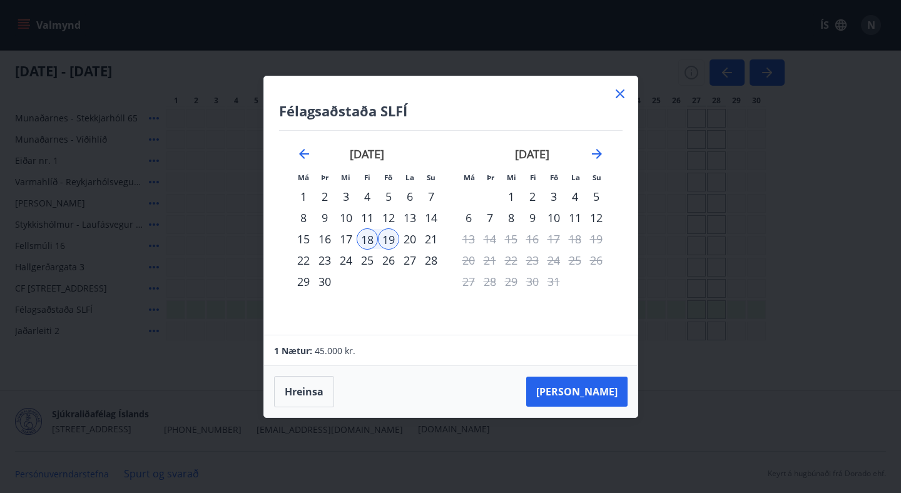
click at [324, 262] on div "23" at bounding box center [324, 260] width 21 height 21
click at [588, 394] on button "[PERSON_NAME]" at bounding box center [576, 392] width 101 height 30
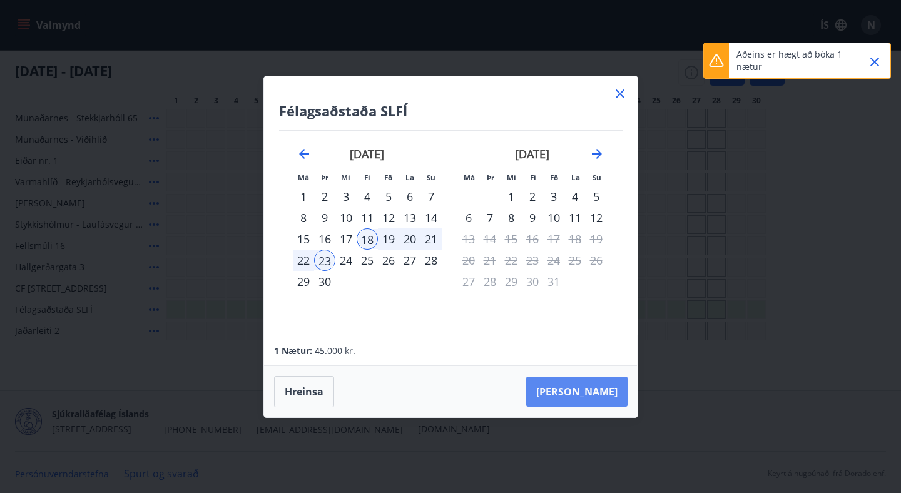
click at [588, 394] on button "[PERSON_NAME]" at bounding box center [576, 392] width 101 height 30
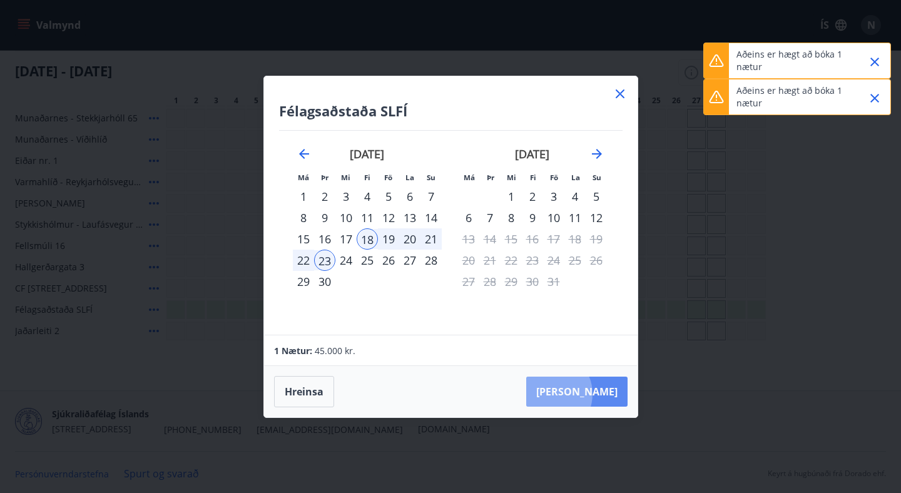
click at [588, 394] on button "[PERSON_NAME]" at bounding box center [576, 392] width 101 height 30
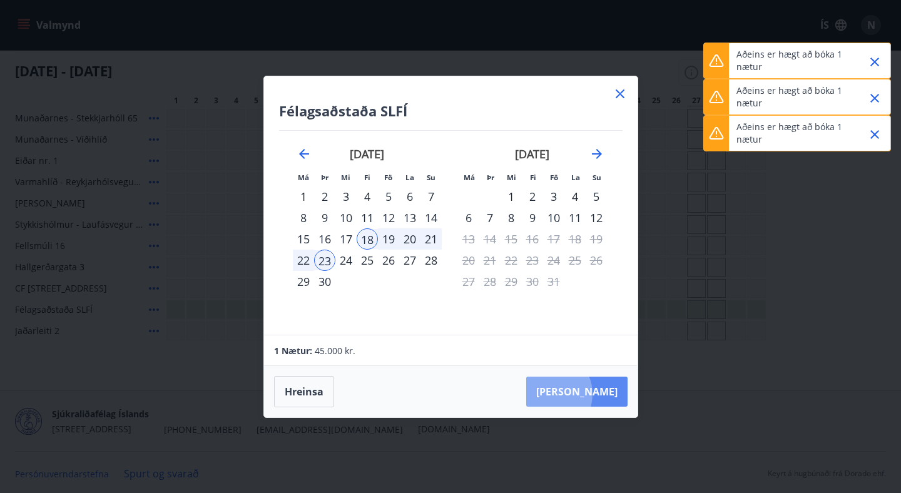
click at [588, 394] on button "[PERSON_NAME]" at bounding box center [576, 392] width 101 height 30
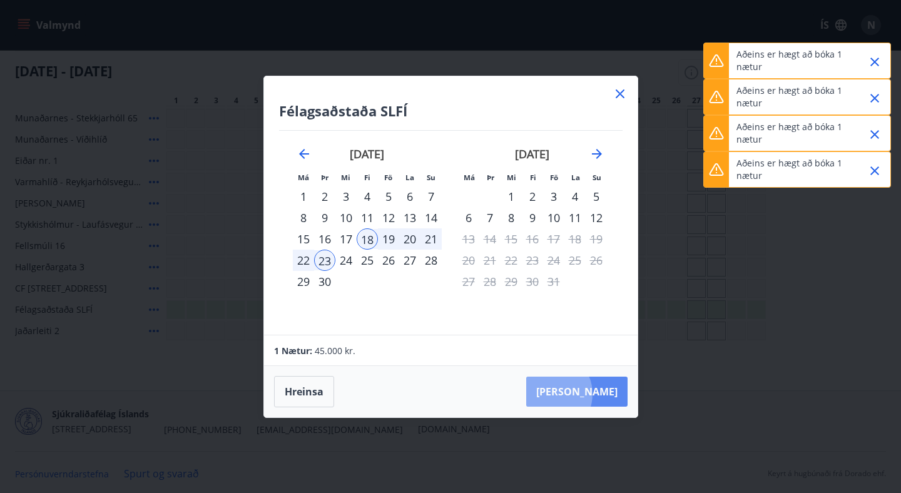
click at [588, 394] on button "[PERSON_NAME]" at bounding box center [576, 392] width 101 height 30
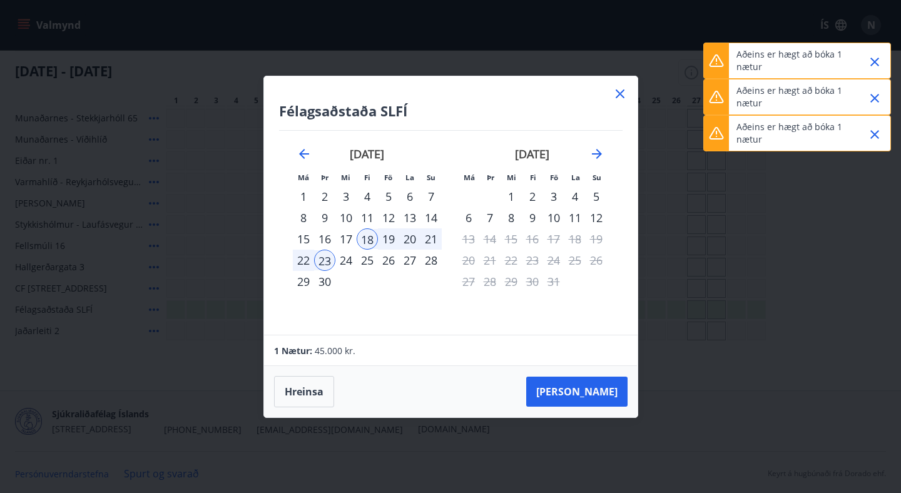
click at [620, 93] on icon at bounding box center [620, 94] width 9 height 9
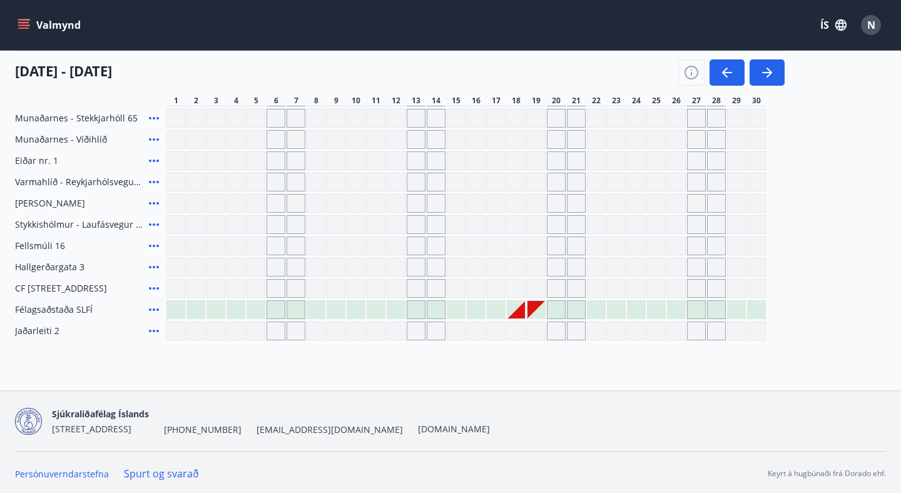
click at [519, 312] on div "Gráir dagar eru ekki bókanlegir" at bounding box center [517, 310] width 18 height 18
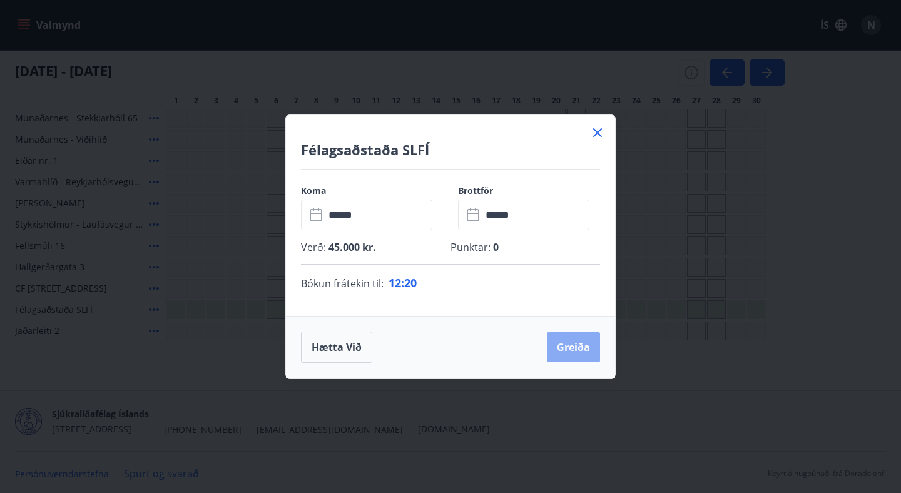
click at [578, 348] on button "Greiða" at bounding box center [573, 347] width 53 height 30
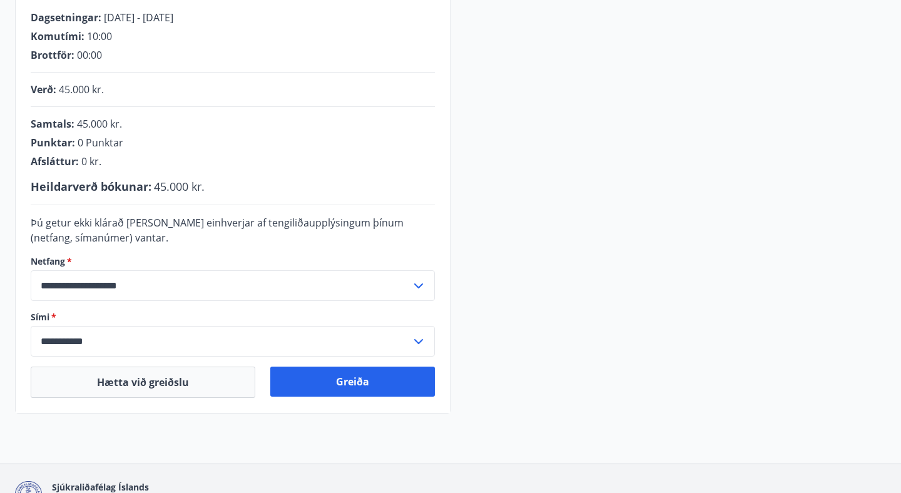
scroll to position [264, 0]
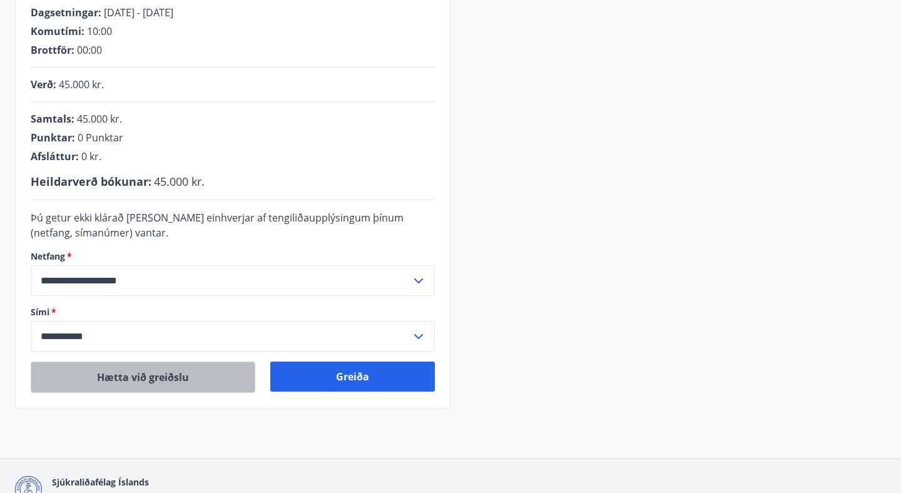
click at [149, 382] on button "Hætta við greiðslu" at bounding box center [143, 377] width 225 height 31
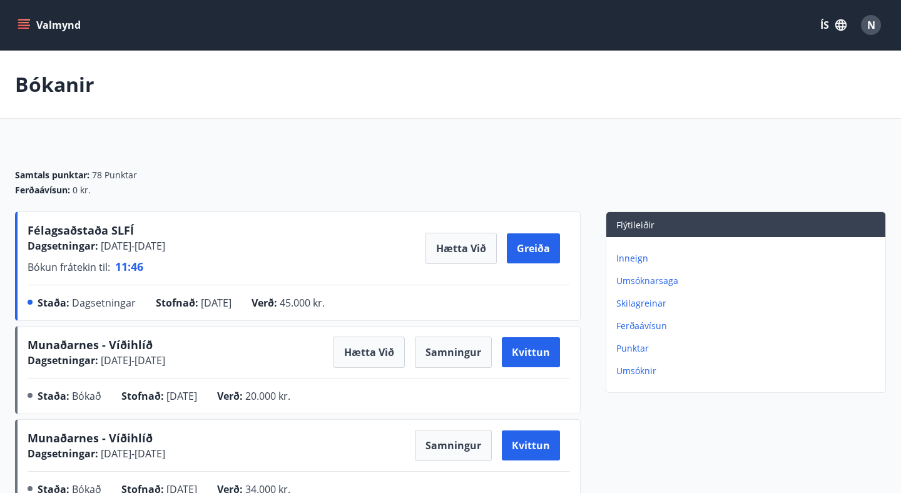
click at [27, 19] on icon "menu" at bounding box center [25, 19] width 14 height 1
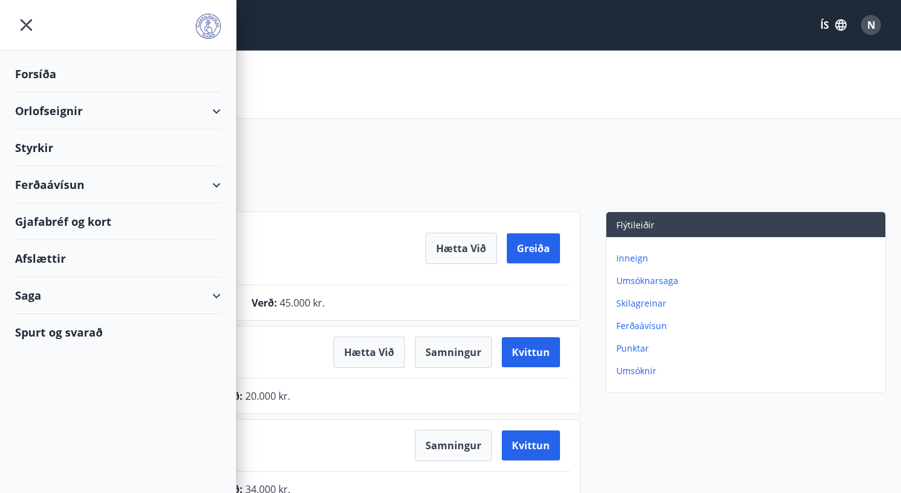
click at [43, 108] on div "Orlofseignir" at bounding box center [118, 111] width 206 height 37
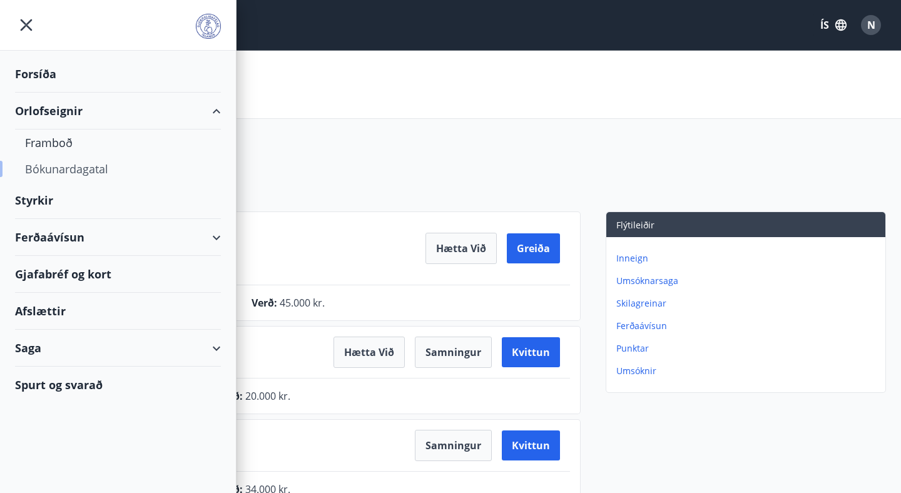
click at [45, 169] on div "Bókunardagatal" at bounding box center [118, 169] width 186 height 26
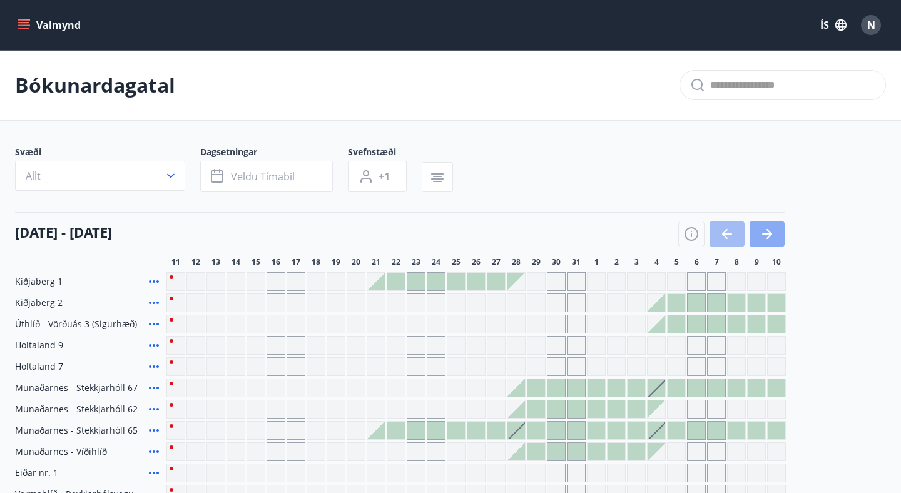
click at [771, 233] on icon "button" at bounding box center [770, 234] width 6 height 10
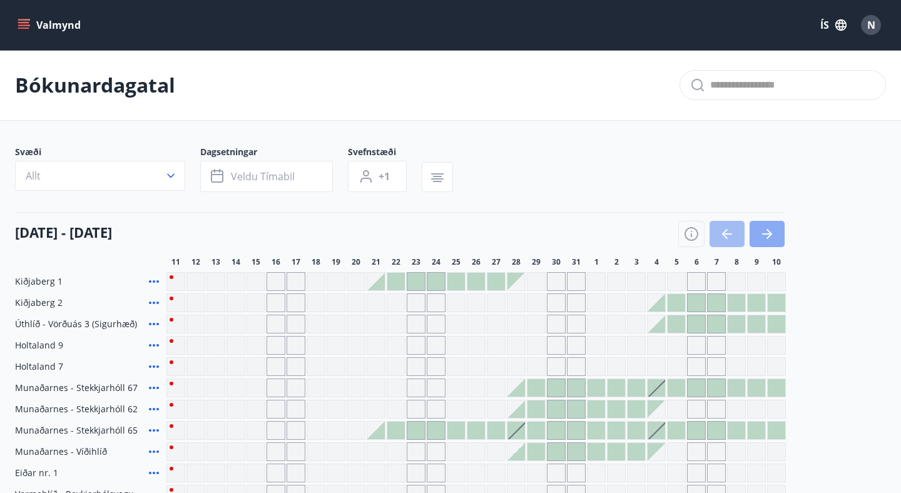
click at [771, 233] on icon "button" at bounding box center [770, 234] width 6 height 10
click at [767, 221] on button "button" at bounding box center [767, 234] width 35 height 26
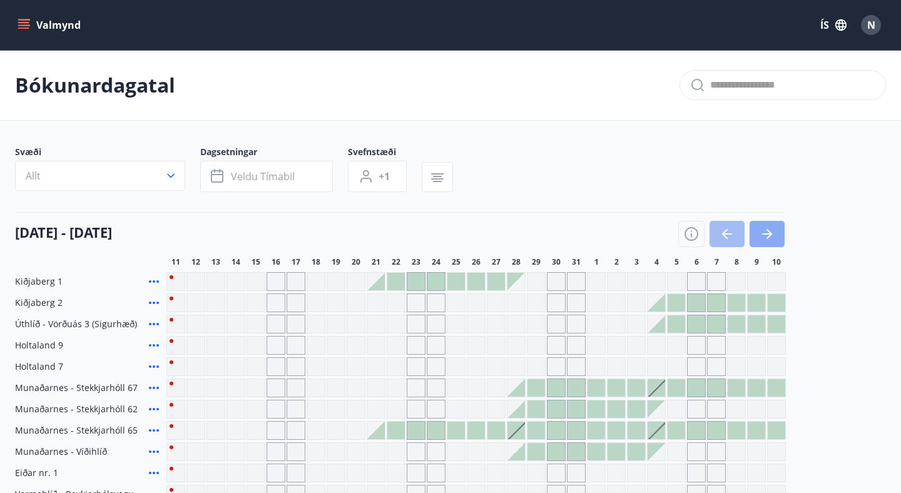
click at [767, 221] on button "button" at bounding box center [767, 234] width 35 height 26
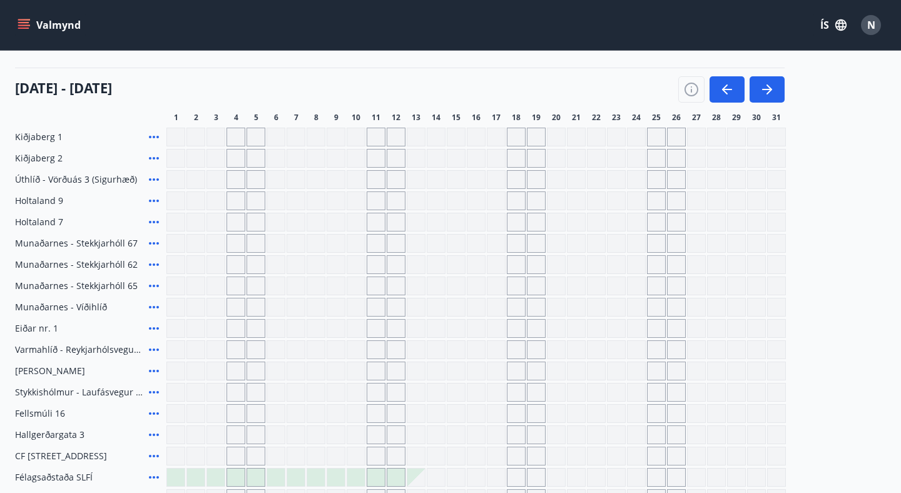
scroll to position [136, 0]
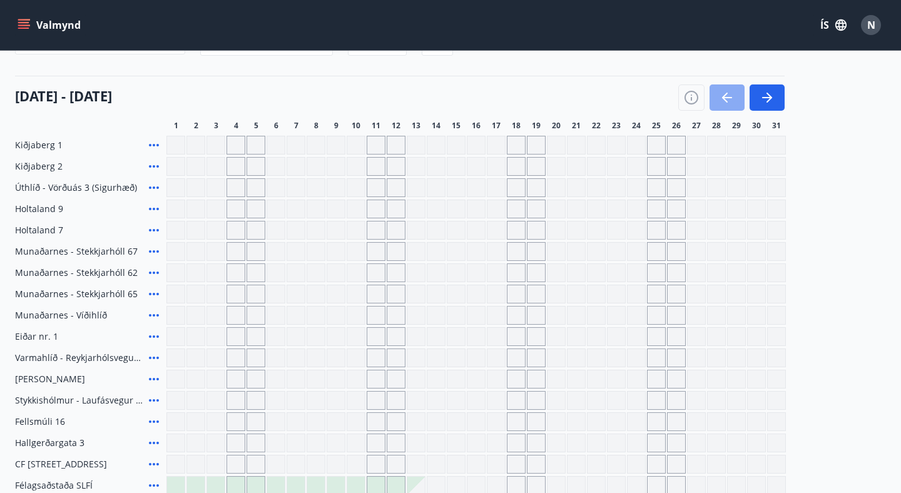
click at [725, 91] on icon "button" at bounding box center [727, 97] width 15 height 15
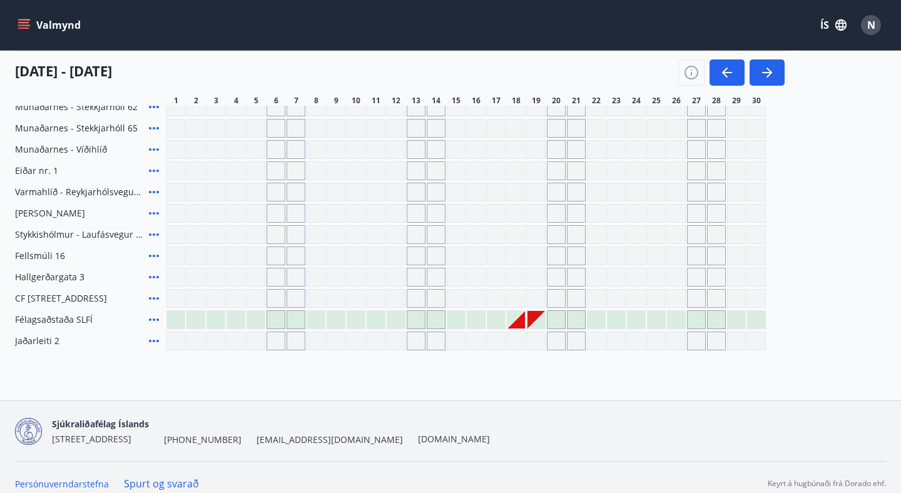
scroll to position [304, 0]
click at [544, 321] on div at bounding box center [537, 319] width 18 height 18
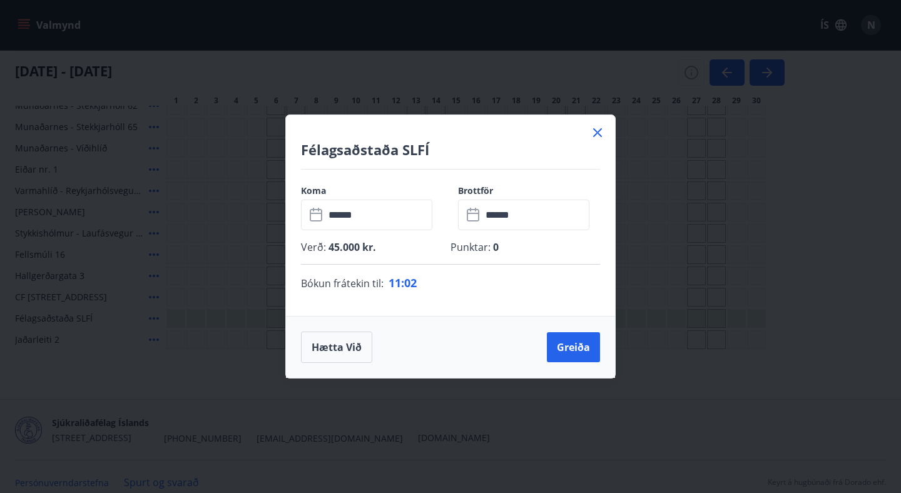
click at [597, 130] on icon at bounding box center [597, 132] width 15 height 15
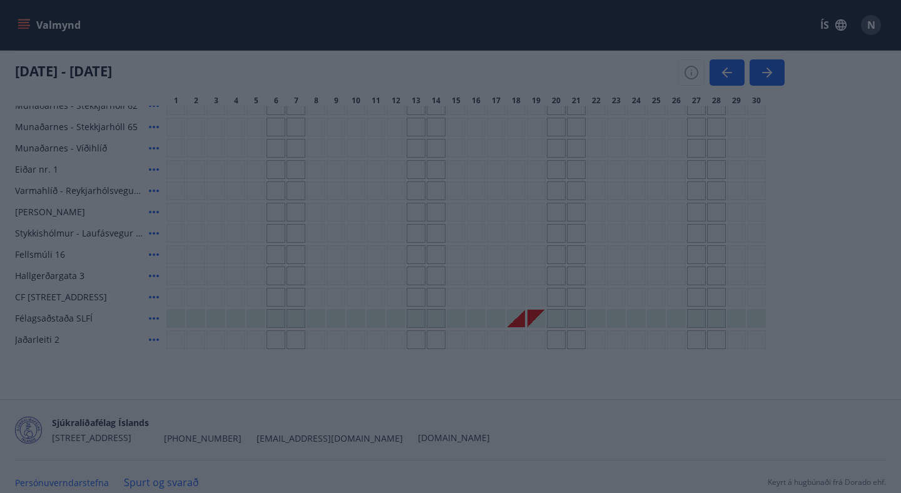
click at [597, 130] on div "Greiða" at bounding box center [450, 246] width 901 height 493
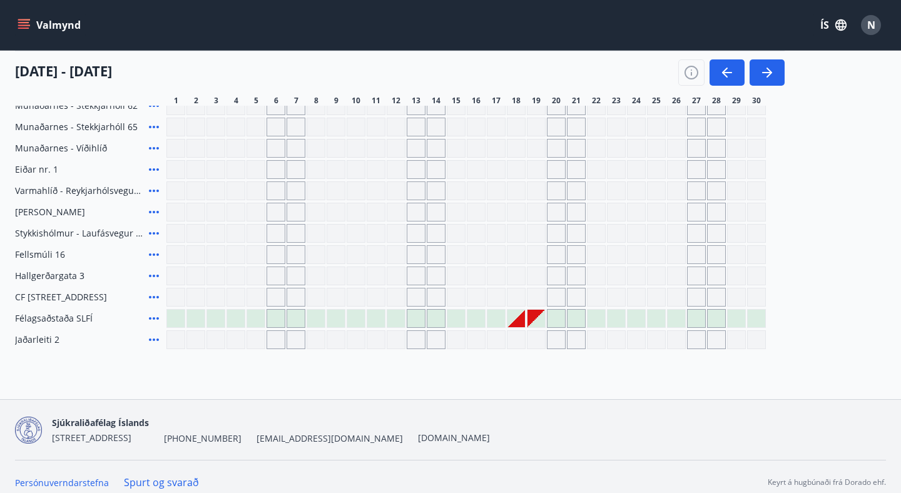
click at [520, 320] on div "Gráir dagar eru ekki bókanlegir" at bounding box center [517, 319] width 18 height 18
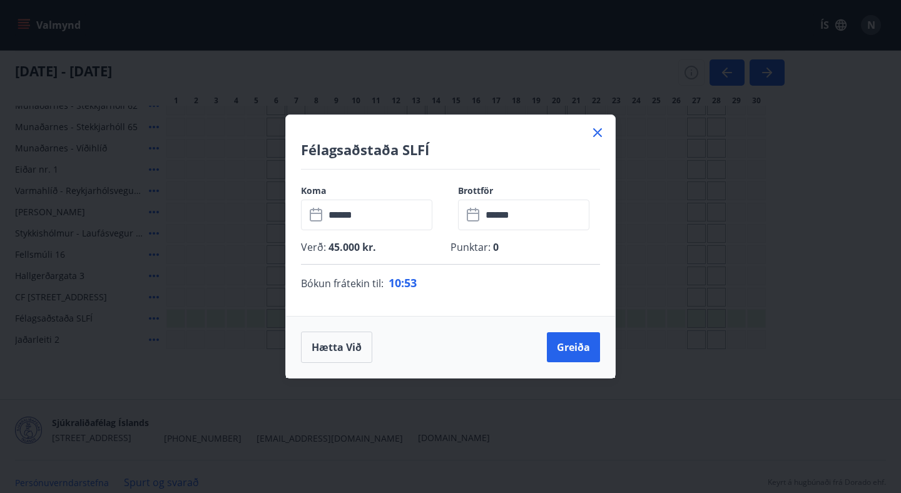
click at [527, 217] on input "******" at bounding box center [536, 215] width 108 height 31
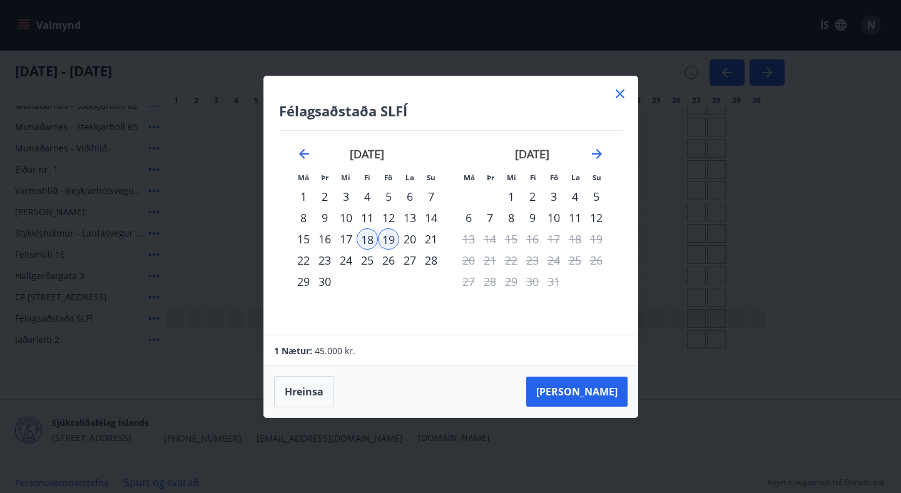
click at [328, 262] on div "23" at bounding box center [324, 260] width 21 height 21
click at [586, 391] on button "[PERSON_NAME]" at bounding box center [576, 392] width 101 height 30
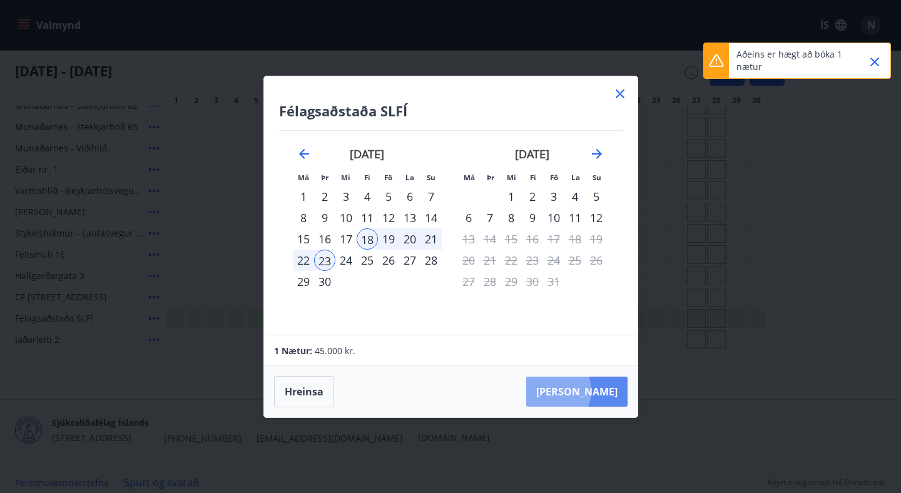
click at [586, 391] on button "[PERSON_NAME]" at bounding box center [576, 392] width 101 height 30
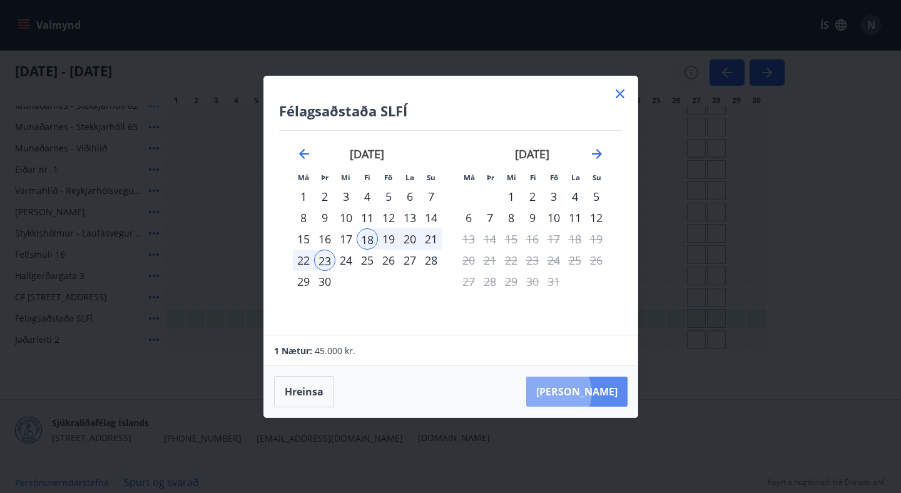
click at [590, 393] on button "[PERSON_NAME]" at bounding box center [576, 392] width 101 height 30
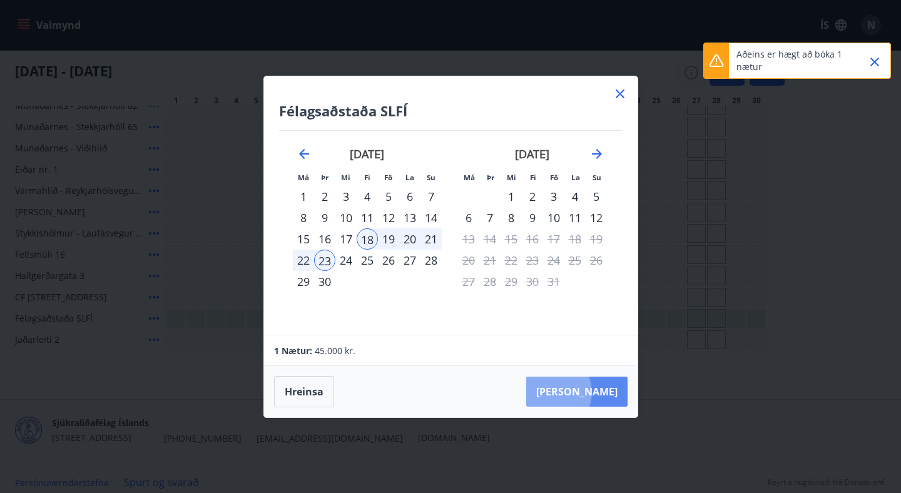
click at [590, 393] on button "[PERSON_NAME]" at bounding box center [576, 392] width 101 height 30
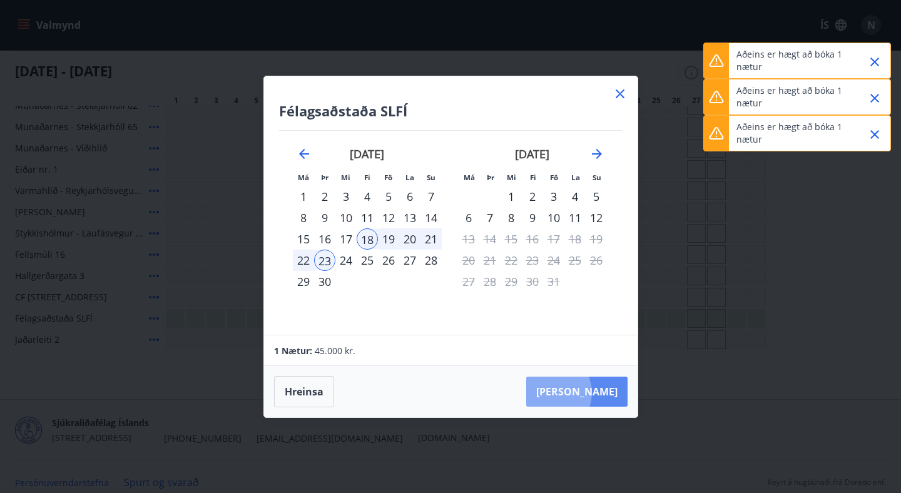
click at [590, 393] on button "[PERSON_NAME]" at bounding box center [576, 392] width 101 height 30
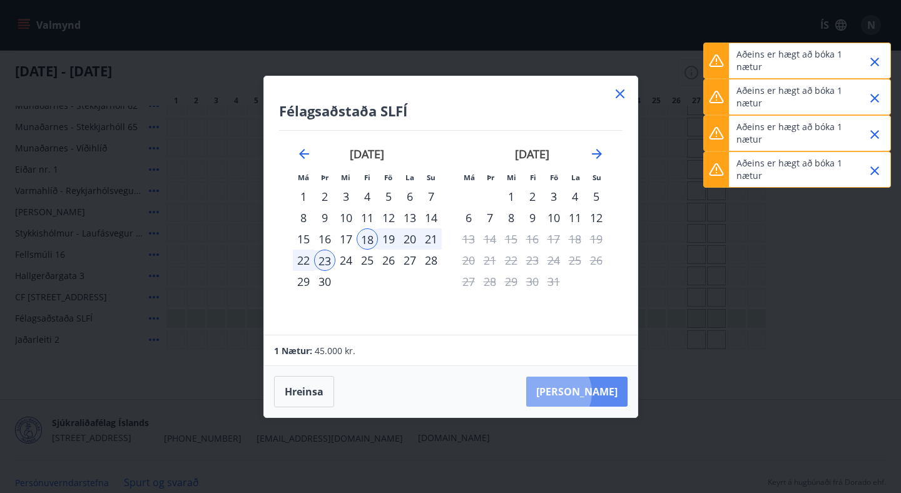
click at [590, 393] on button "[PERSON_NAME]" at bounding box center [576, 392] width 101 height 30
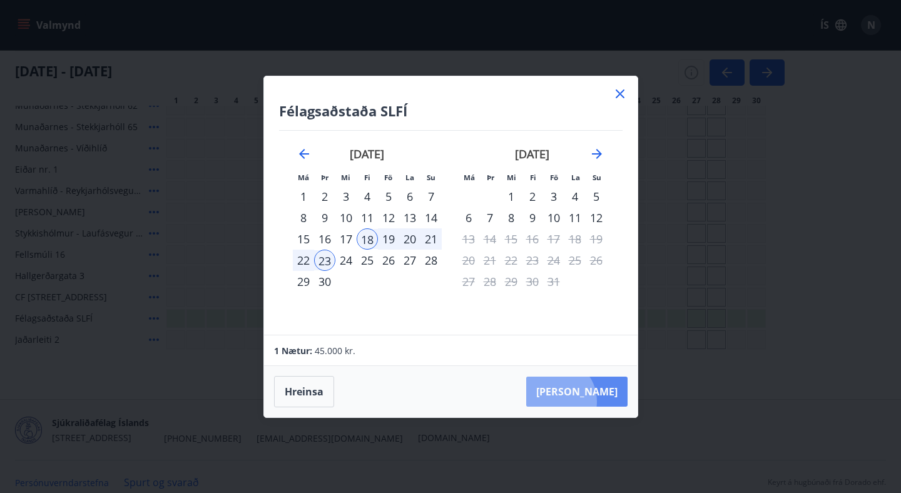
click at [592, 402] on button "[PERSON_NAME]" at bounding box center [576, 392] width 101 height 30
click at [598, 392] on button "[PERSON_NAME]" at bounding box center [576, 392] width 101 height 30
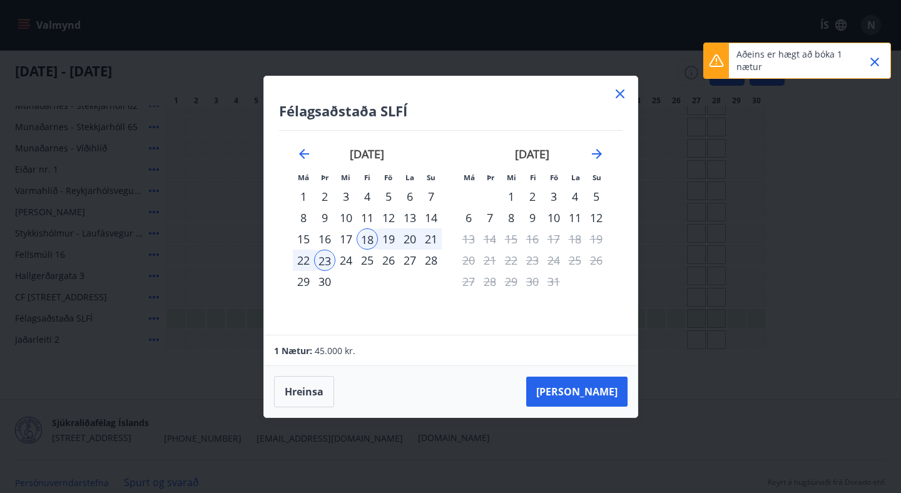
click at [620, 90] on icon at bounding box center [620, 93] width 15 height 15
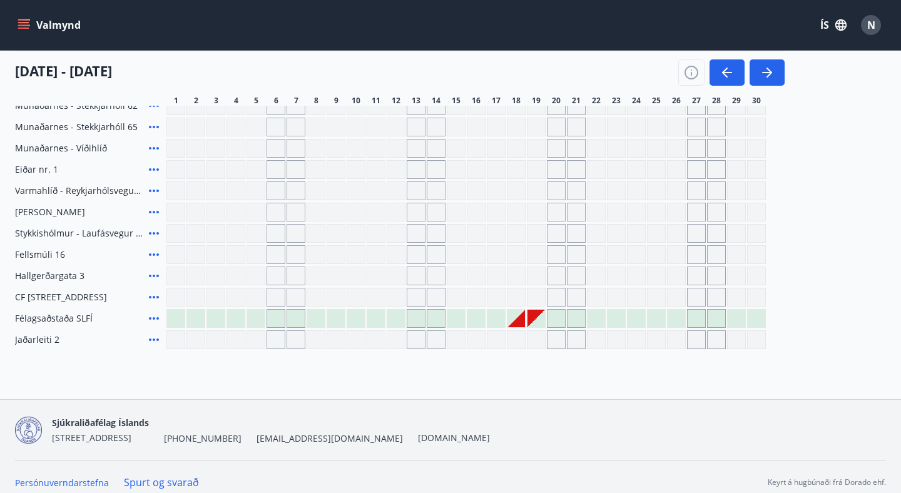
click at [521, 300] on div "Gráir dagar eru ekki bókanlegir" at bounding box center [516, 297] width 19 height 19
click at [516, 300] on div "Gráir dagar eru ekki bókanlegir" at bounding box center [516, 297] width 19 height 19
click at [26, 21] on icon "menu" at bounding box center [24, 25] width 13 height 13
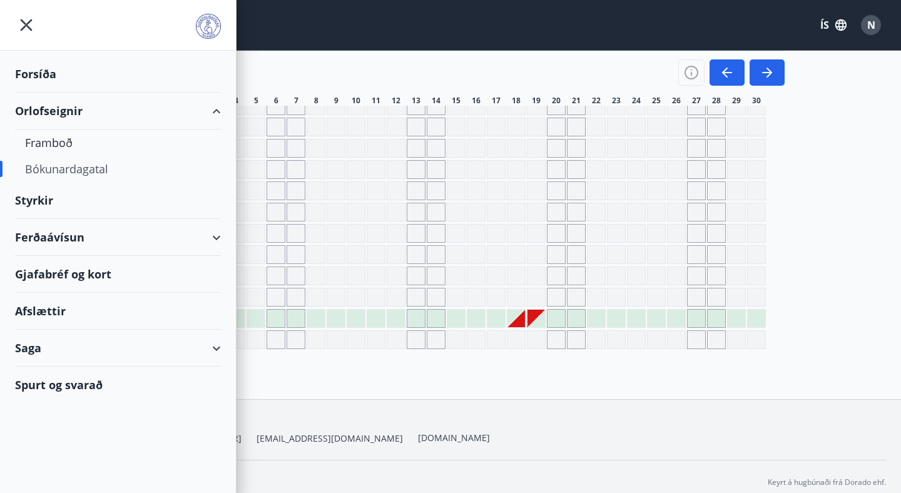
click at [66, 168] on div "Bókunardagatal" at bounding box center [118, 169] width 186 height 26
click at [270, 62] on div "[DATE] - [DATE]" at bounding box center [400, 68] width 770 height 35
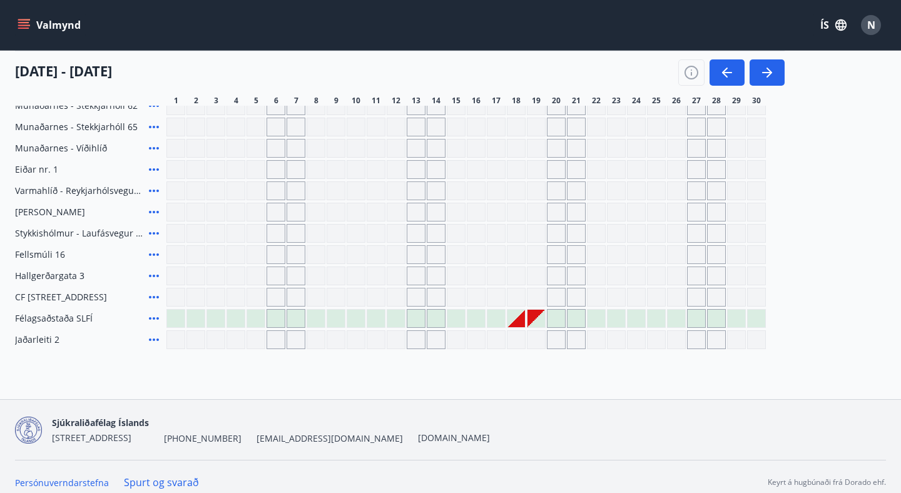
click at [153, 296] on icon at bounding box center [154, 297] width 10 height 3
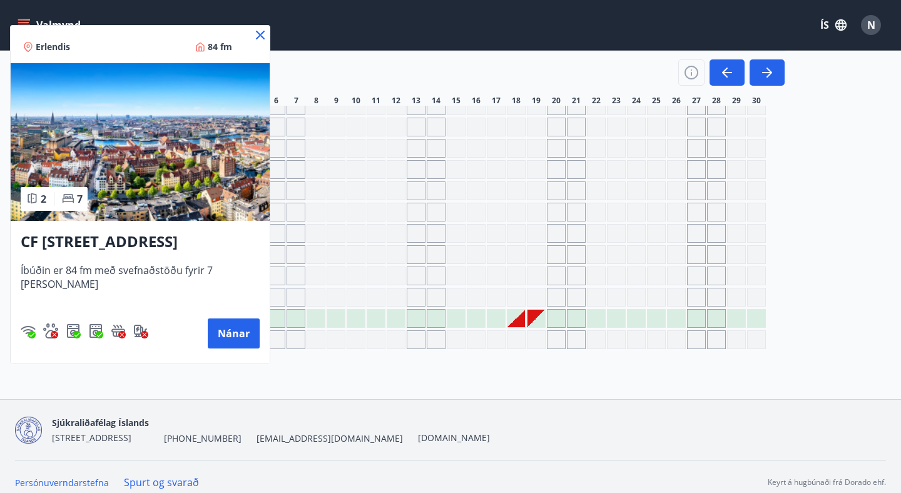
click at [262, 31] on icon at bounding box center [260, 35] width 15 height 15
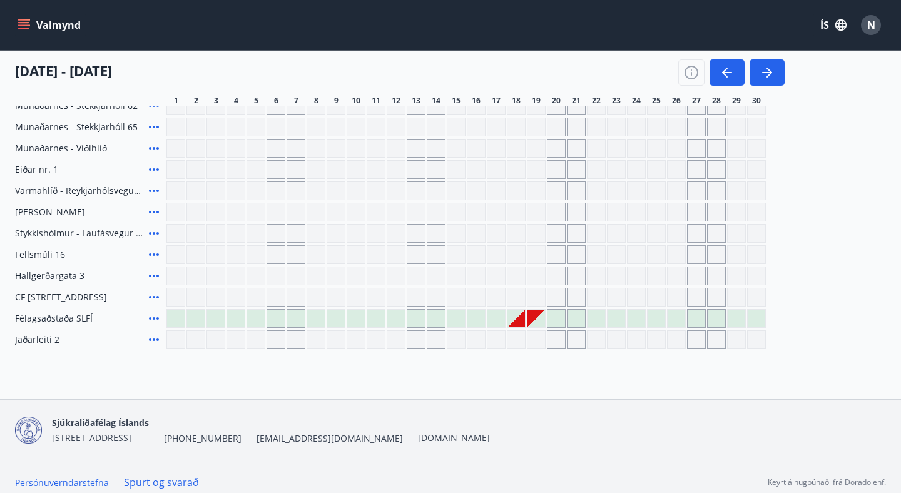
click at [521, 320] on div "Gráir dagar eru ekki bókanlegir" at bounding box center [517, 319] width 18 height 18
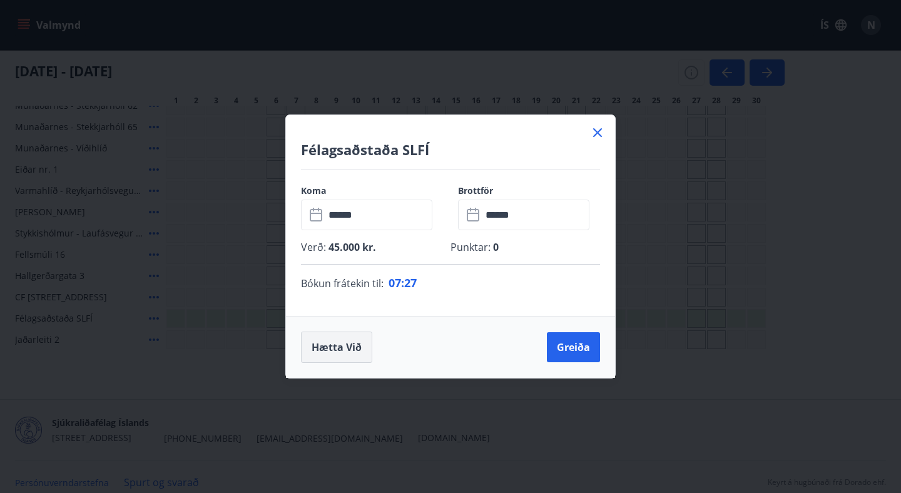
click at [344, 354] on button "Hætta við" at bounding box center [336, 347] width 71 height 31
